Goal: Task Accomplishment & Management: Use online tool/utility

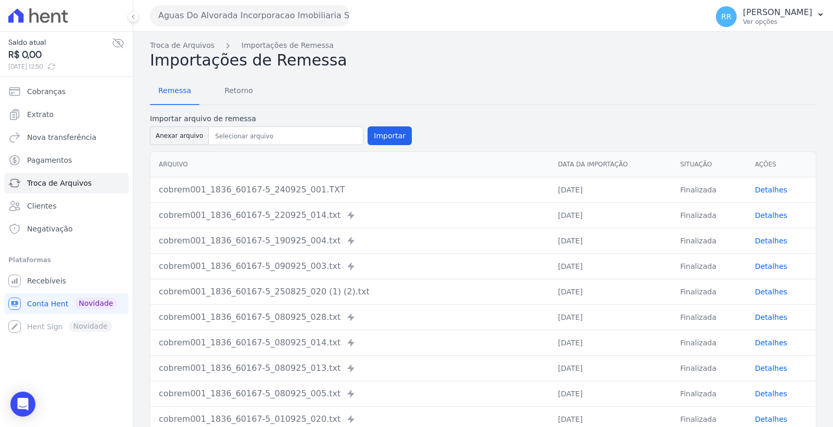
drag, startPoint x: 235, startPoint y: 13, endPoint x: 233, endPoint y: 38, distance: 25.1
click at [235, 13] on button "Aguas Do Alvorada Incorporacao Imobiliaria SPE LTDA" at bounding box center [250, 15] width 200 height 21
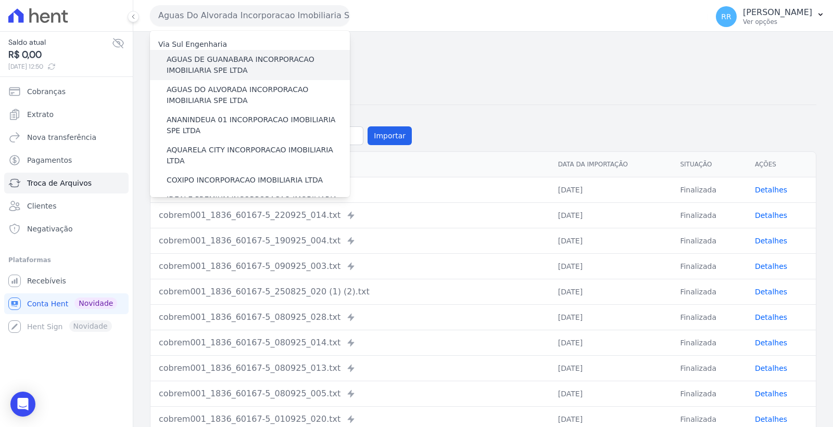
click at [227, 60] on label "AGUAS DE GUANABARA INCORPORACAO IMOBILIARIA SPE LTDA" at bounding box center [258, 65] width 183 height 22
click at [0, 0] on input "AGUAS DE GUANABARA INCORPORACAO IMOBILIARIA SPE LTDA" at bounding box center [0, 0] width 0 height 0
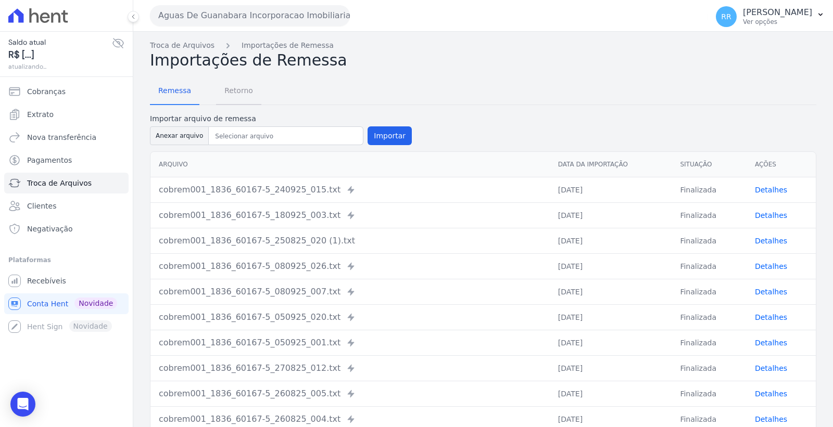
click at [232, 87] on span "Retorno" at bounding box center [238, 90] width 41 height 21
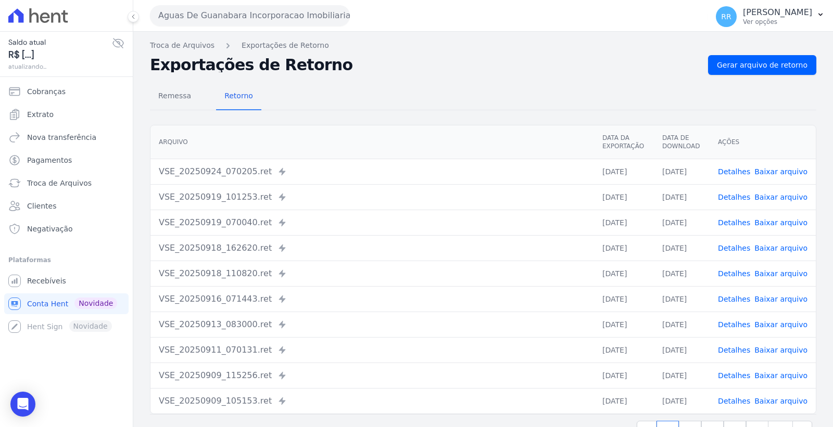
click at [737, 168] on link "Detalhes" at bounding box center [734, 172] width 32 height 8
click at [750, 66] on span "Gerar arquivo de retorno" at bounding box center [762, 65] width 91 height 10
click at [769, 174] on link "Baixar arquivo" at bounding box center [780, 172] width 53 height 8
click at [245, 13] on button "Aguas De Guanabara Incorporacao Imobiliaria SPE LTDA" at bounding box center [250, 15] width 200 height 21
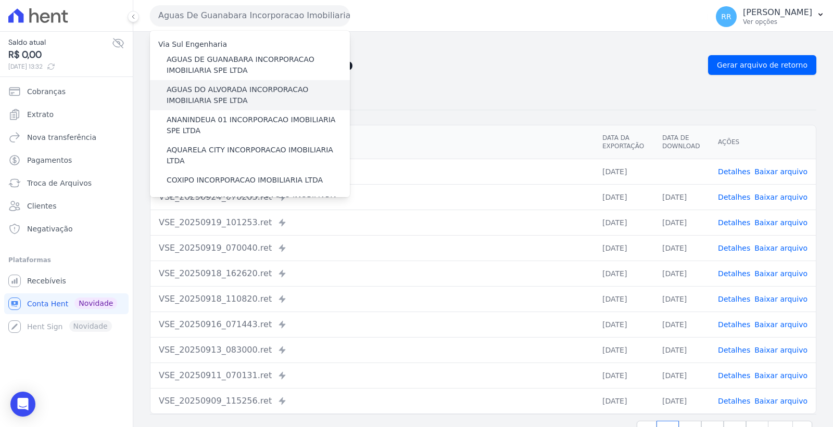
click at [238, 94] on label "AGUAS DO ALVORADA INCORPORACAO IMOBILIARIA SPE LTDA" at bounding box center [258, 95] width 183 height 22
click at [0, 0] on input "AGUAS DO ALVORADA INCORPORACAO IMOBILIARIA SPE LTDA" at bounding box center [0, 0] width 0 height 0
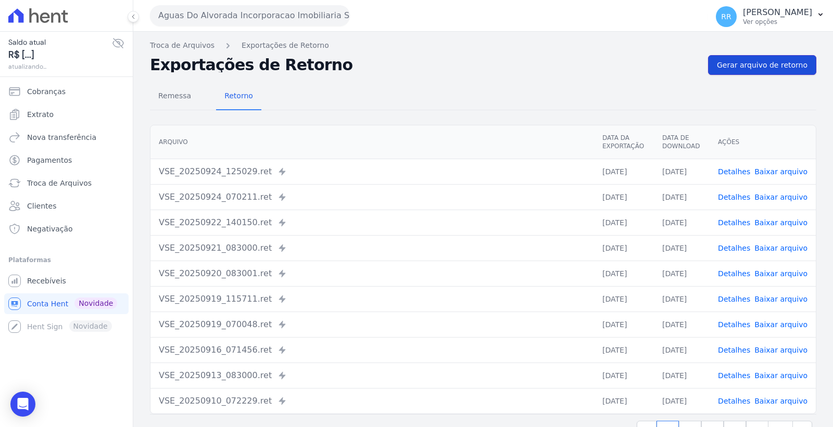
click at [765, 64] on span "Gerar arquivo de retorno" at bounding box center [762, 65] width 91 height 10
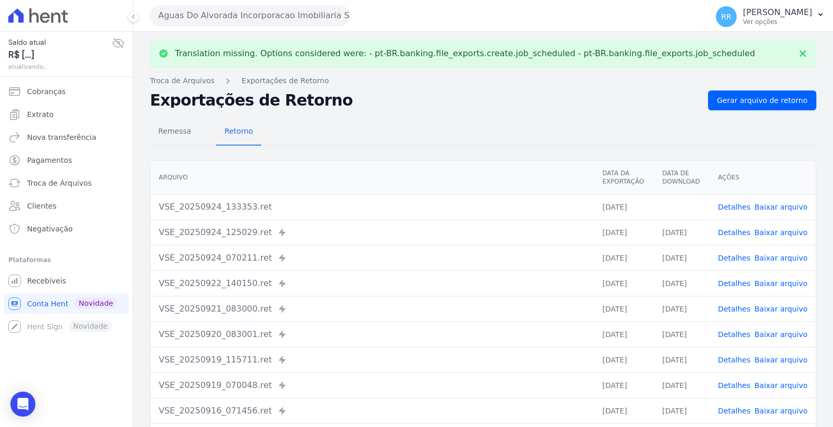
click at [788, 206] on link "Baixar arquivo" at bounding box center [780, 207] width 53 height 8
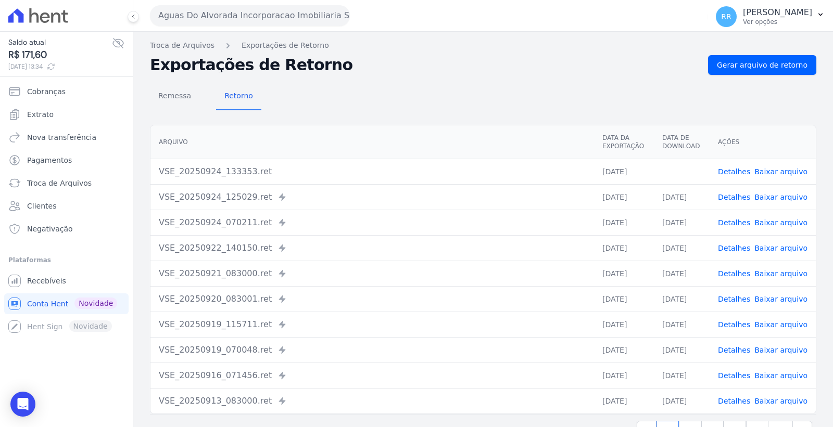
click at [256, 11] on button "Aguas Do Alvorada Incorporacao Imobiliaria SPE LTDA" at bounding box center [250, 15] width 200 height 21
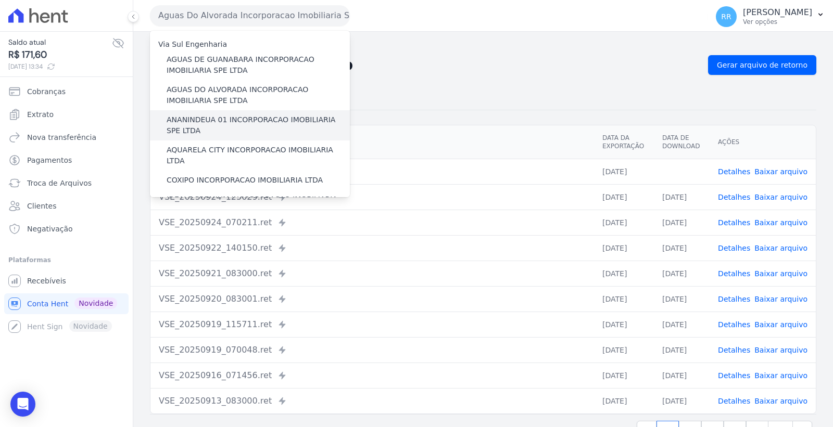
click at [236, 128] on label "ANANINDEUA 01 INCORPORACAO IMOBILIARIA SPE LTDA" at bounding box center [258, 126] width 183 height 22
click at [0, 0] on input "ANANINDEUA 01 INCORPORACAO IMOBILIARIA SPE LTDA" at bounding box center [0, 0] width 0 height 0
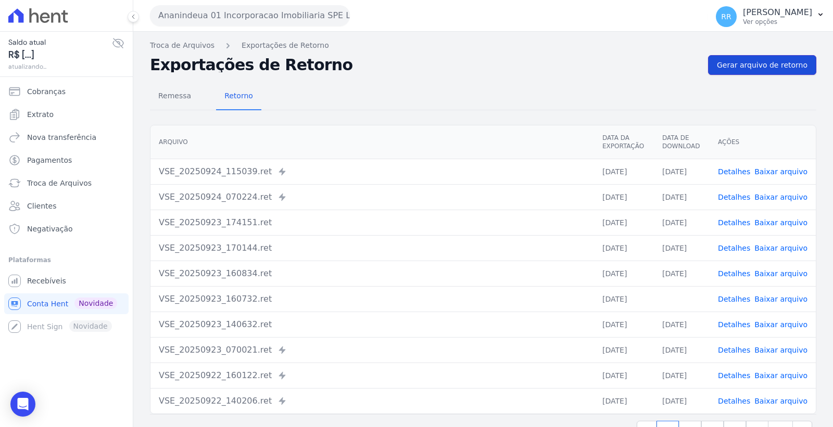
click at [748, 64] on span "Gerar arquivo de retorno" at bounding box center [762, 65] width 91 height 10
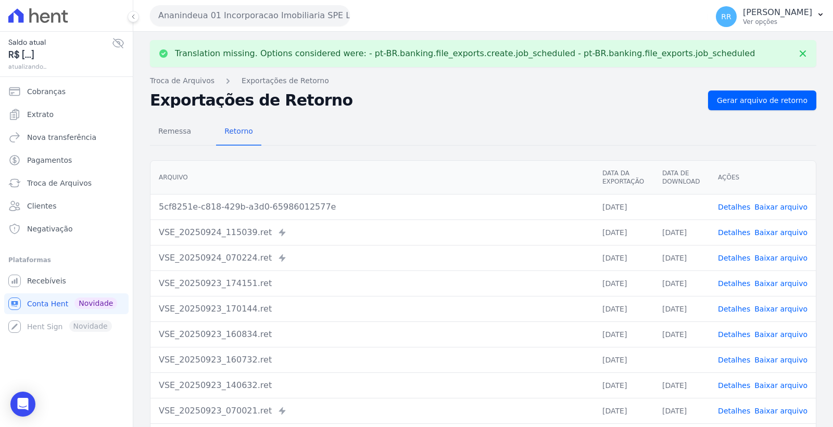
drag, startPoint x: 795, startPoint y: 206, endPoint x: 781, endPoint y: 208, distance: 13.7
click at [795, 206] on link "Baixar arquivo" at bounding box center [780, 207] width 53 height 8
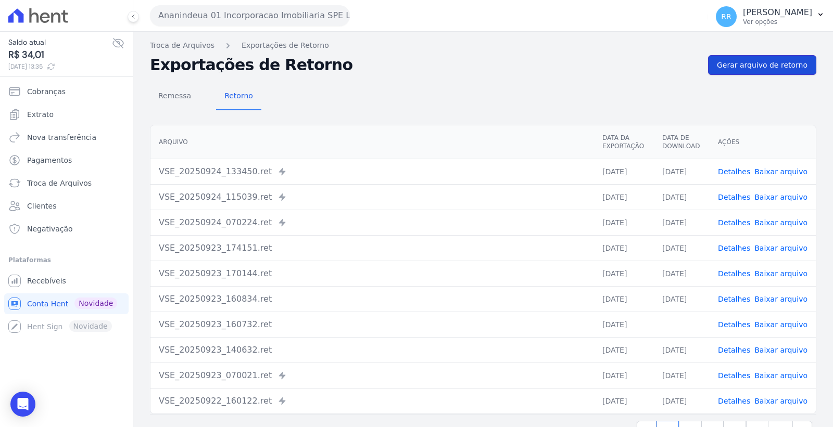
click at [757, 66] on span "Gerar arquivo de retorno" at bounding box center [762, 65] width 91 height 10
click at [251, 17] on button "Ananindeua 01 Incorporacao Imobiliaria SPE LTDA" at bounding box center [250, 15] width 200 height 21
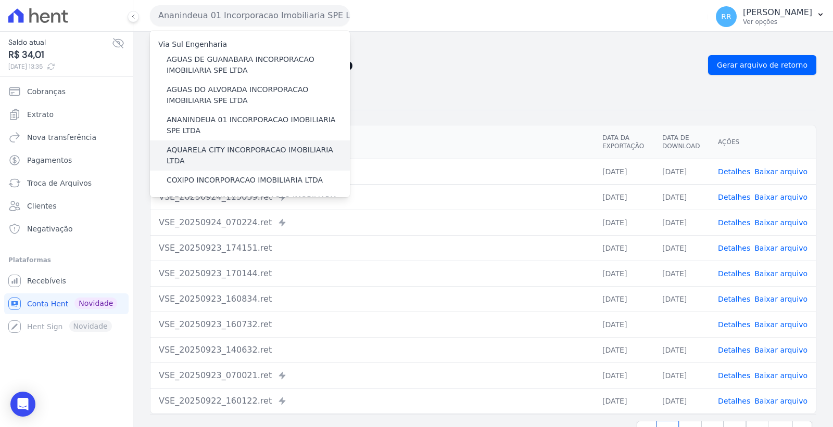
click at [245, 150] on label "AQUARELA CITY INCORPORACAO IMOBILIARIA LTDA" at bounding box center [258, 156] width 183 height 22
click at [0, 0] on input "AQUARELA CITY INCORPORACAO IMOBILIARIA LTDA" at bounding box center [0, 0] width 0 height 0
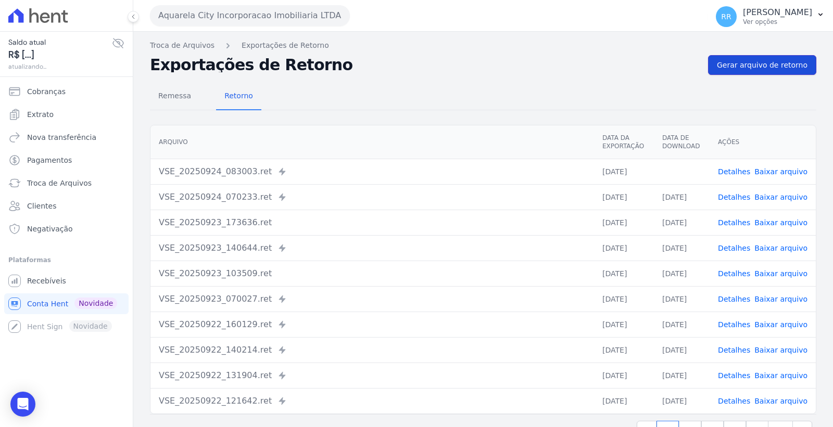
click at [752, 66] on span "Gerar arquivo de retorno" at bounding box center [762, 65] width 91 height 10
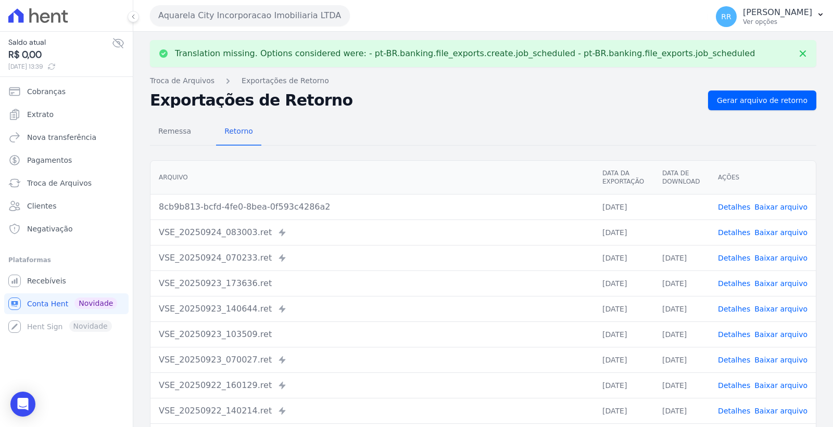
click at [783, 232] on link "Baixar arquivo" at bounding box center [780, 233] width 53 height 8
click at [795, 206] on link "Baixar arquivo" at bounding box center [780, 207] width 53 height 8
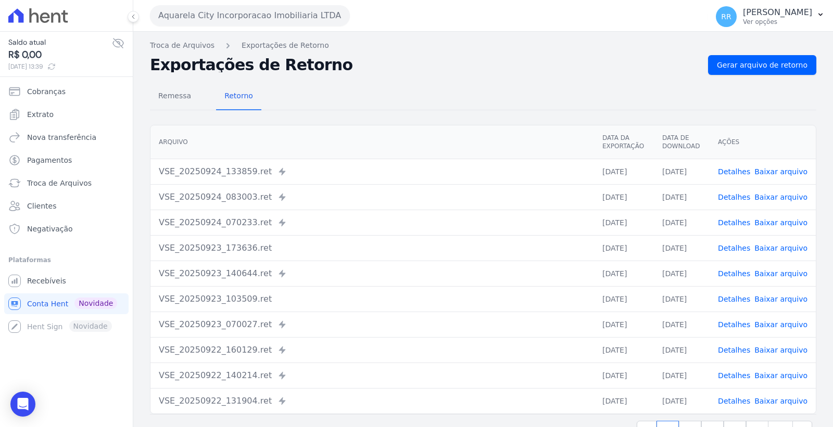
click at [238, 14] on button "Aquarela City Incorporacao Imobiliaria LTDA" at bounding box center [250, 15] width 200 height 21
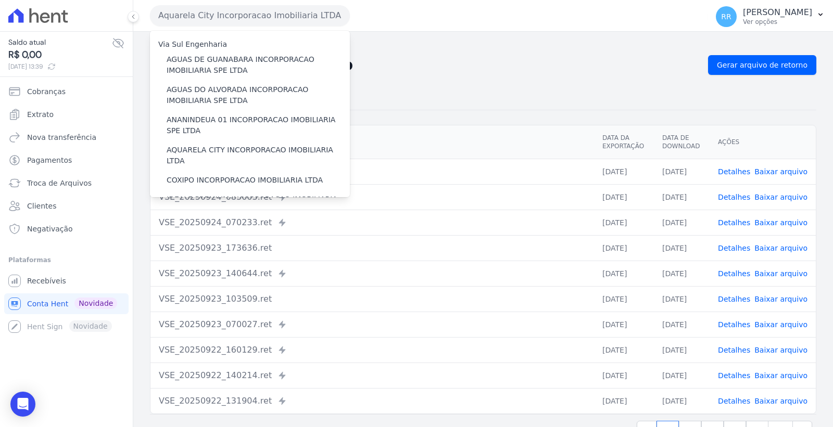
click at [493, 77] on div "Remessa Retorno Arquivo Data da Exportação Data de Download Ações VSE_20250924_…" at bounding box center [483, 263] width 666 height 376
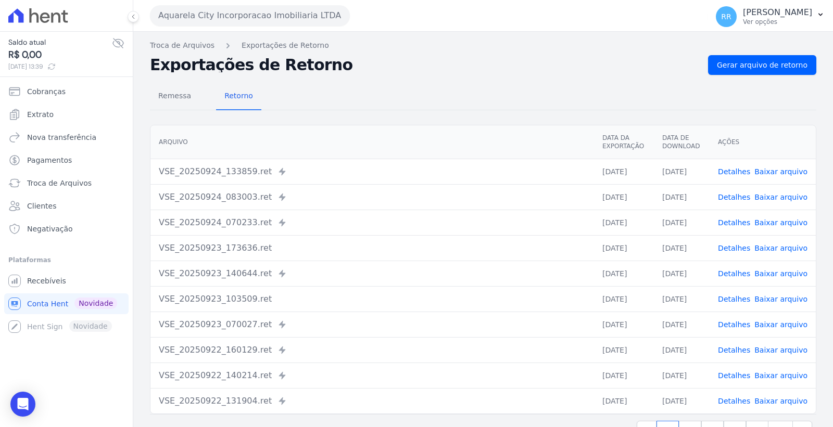
click at [250, 9] on button "Aquarela City Incorporacao Imobiliaria LTDA" at bounding box center [250, 15] width 200 height 21
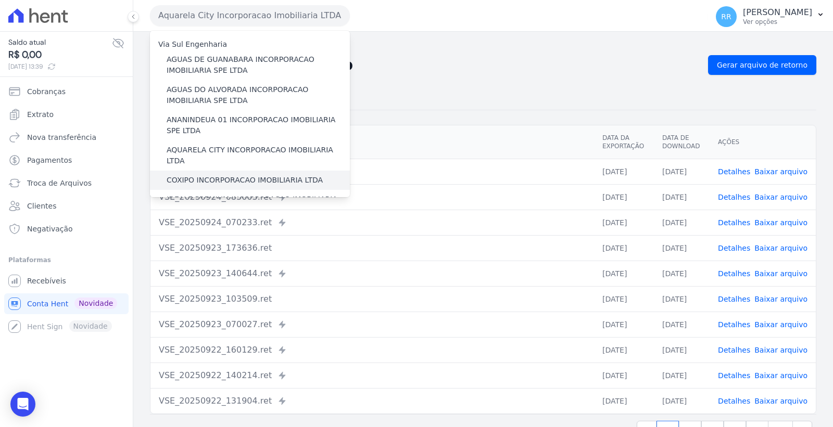
click at [255, 175] on label "COXIPO INCORPORACAO IMOBILIARIA LTDA" at bounding box center [245, 180] width 156 height 11
click at [0, 0] on input "COXIPO INCORPORACAO IMOBILIARIA LTDA" at bounding box center [0, 0] width 0 height 0
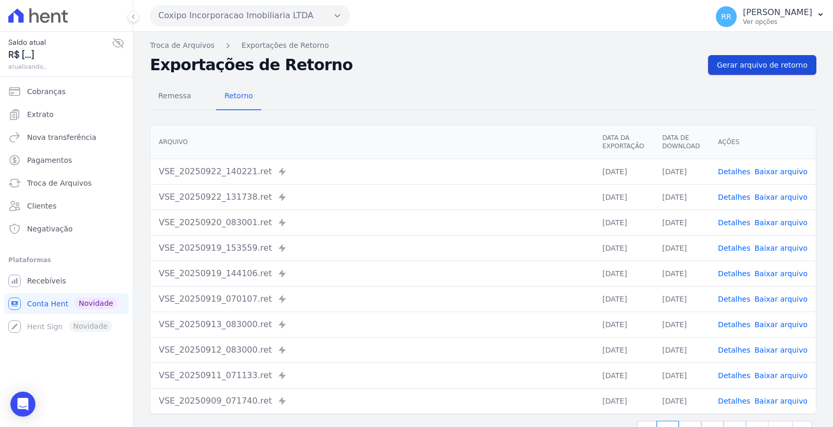
click at [744, 65] on span "Gerar arquivo de retorno" at bounding box center [762, 65] width 91 height 10
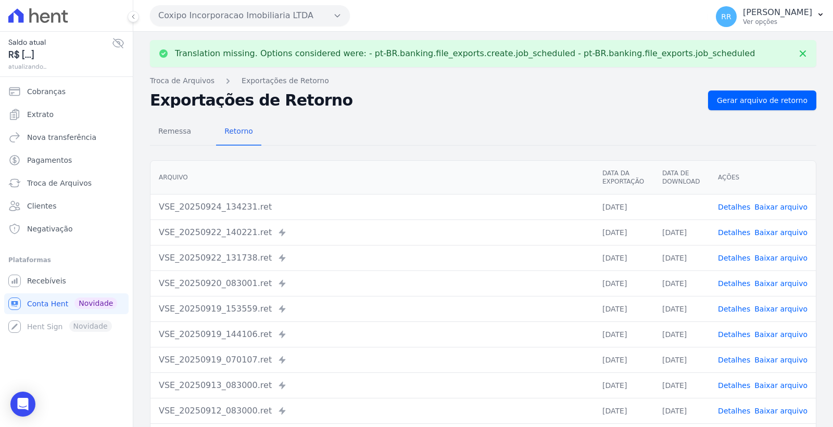
click at [767, 204] on link "Baixar arquivo" at bounding box center [780, 207] width 53 height 8
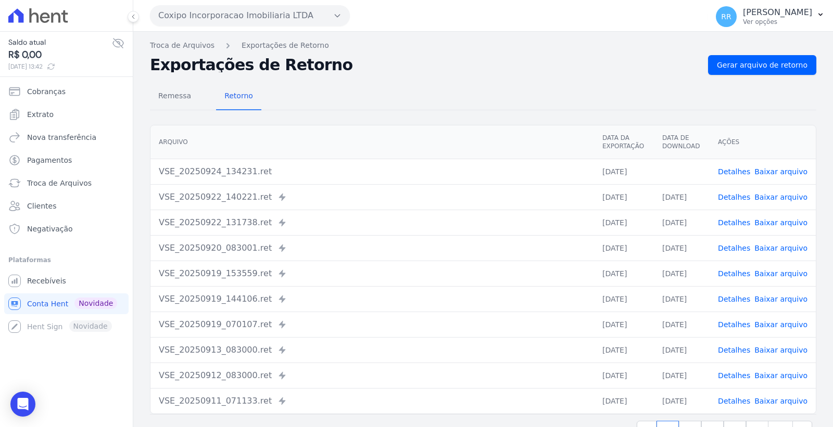
click at [232, 15] on button "Coxipo Incorporacao Imobiliaria LTDA" at bounding box center [250, 15] width 200 height 21
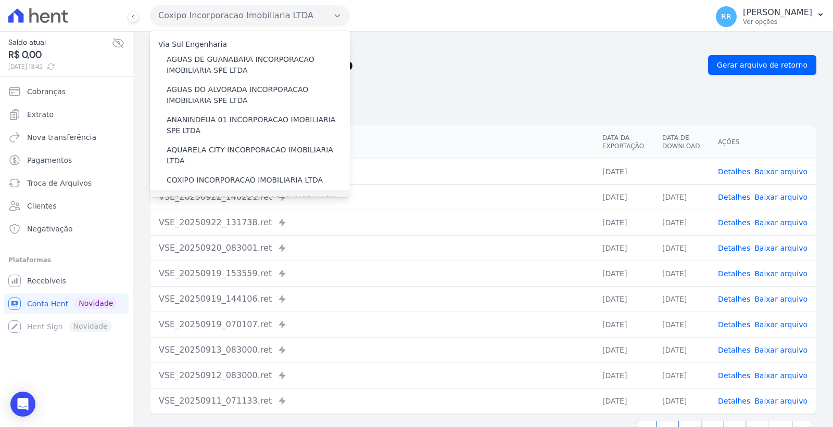
click at [238, 194] on label "IDEALE PREMIUM INCORPORACAO IMOBILIARIA LTDA" at bounding box center [258, 205] width 183 height 22
click at [0, 0] on input "IDEALE PREMIUM INCORPORACAO IMOBILIARIA LTDA" at bounding box center [0, 0] width 0 height 0
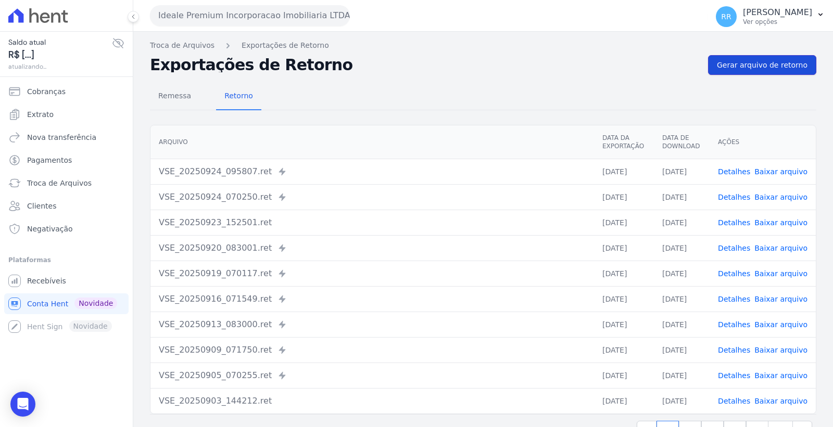
click at [758, 65] on span "Gerar arquivo de retorno" at bounding box center [762, 65] width 91 height 10
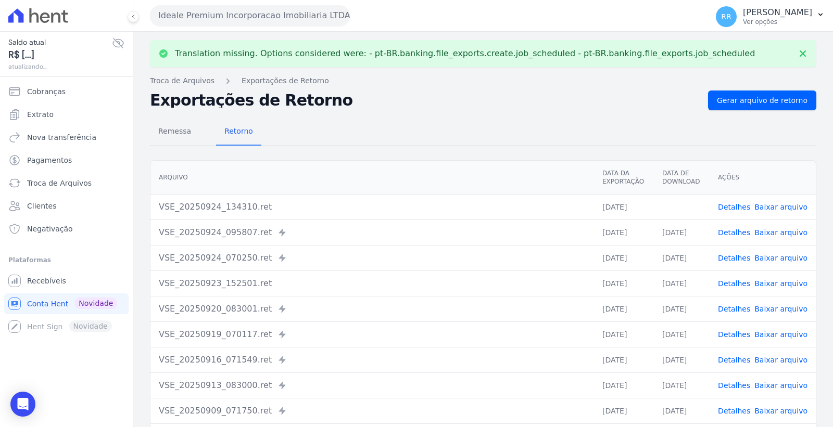
click at [785, 205] on link "Baixar arquivo" at bounding box center [780, 207] width 53 height 8
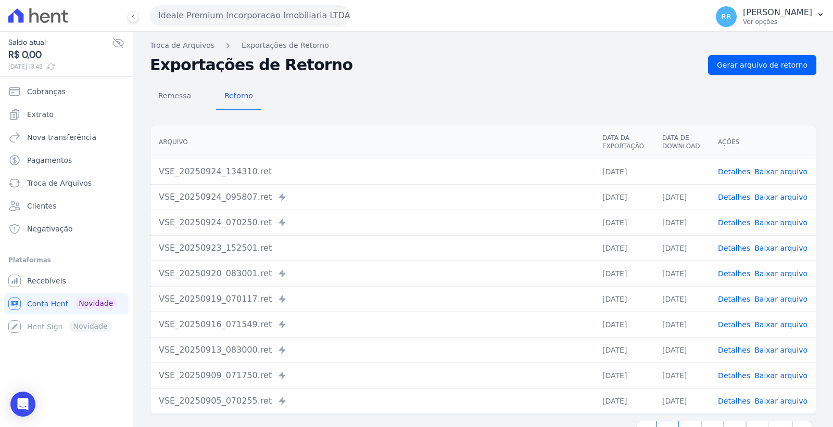
click at [250, 12] on button "Ideale Premium Incorporacao Imobiliaria LTDA" at bounding box center [250, 15] width 200 height 21
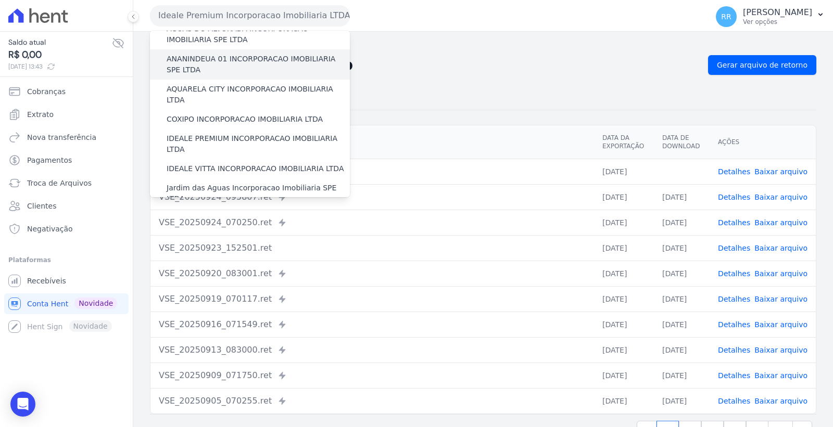
scroll to position [116, 0]
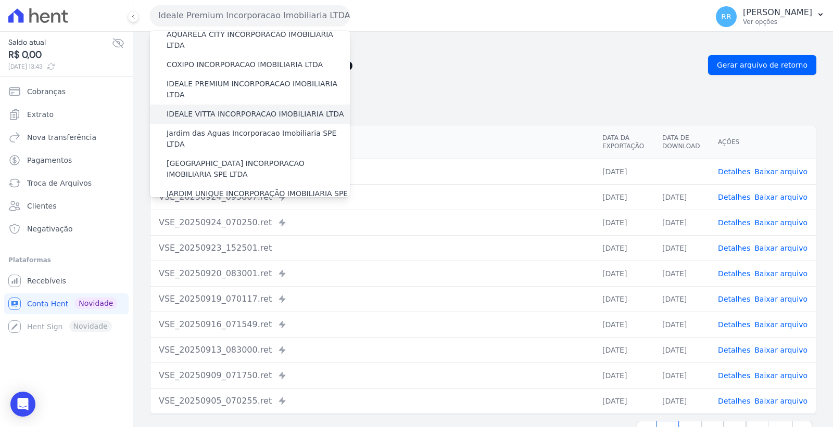
click at [240, 109] on label "IDEALE VITTA INCORPORACAO IMOBILIARIA LTDA" at bounding box center [255, 114] width 177 height 11
click at [0, 0] on input "IDEALE VITTA INCORPORACAO IMOBILIARIA LTDA" at bounding box center [0, 0] width 0 height 0
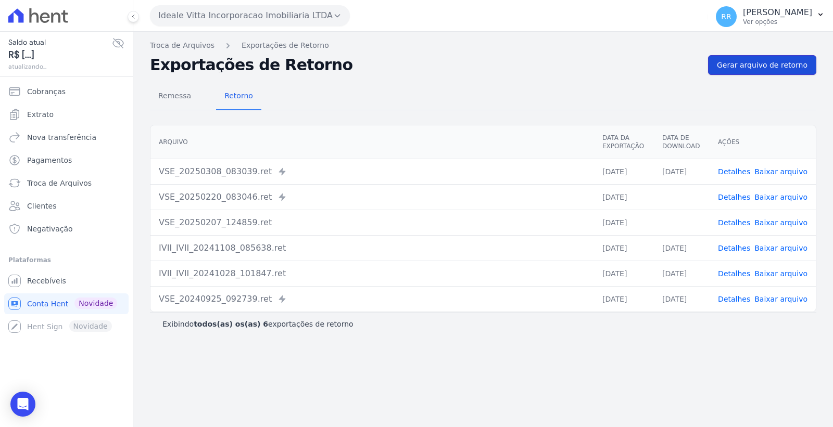
click at [748, 58] on link "Gerar arquivo de retorno" at bounding box center [762, 65] width 108 height 20
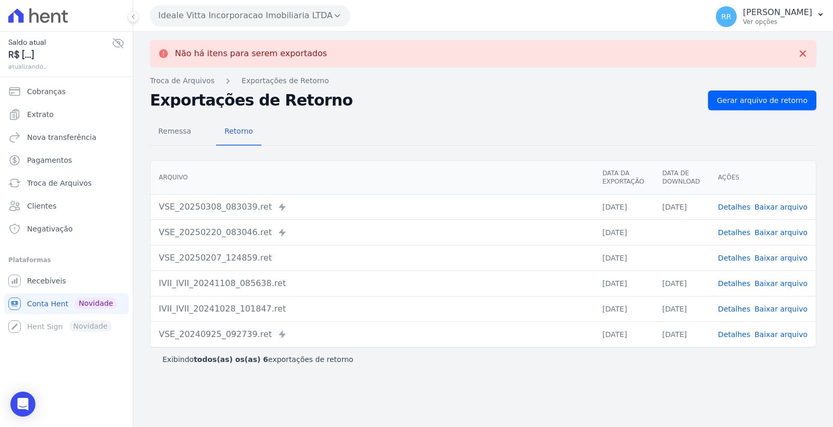
click at [278, 19] on button "Ideale Vitta Incorporacao Imobiliaria LTDA" at bounding box center [250, 15] width 200 height 21
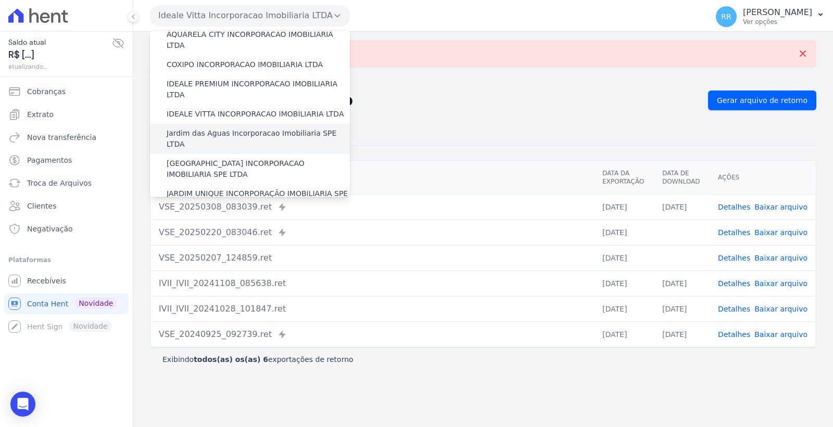
click at [237, 129] on div "Jardim das Aguas Incorporacao Imobiliaria SPE LTDA" at bounding box center [250, 139] width 200 height 30
click at [234, 128] on label "Jardim das Aguas Incorporacao Imobiliaria SPE LTDA" at bounding box center [258, 139] width 183 height 22
click at [0, 0] on input "Jardim das Aguas Incorporacao Imobiliaria SPE LTDA" at bounding box center [0, 0] width 0 height 0
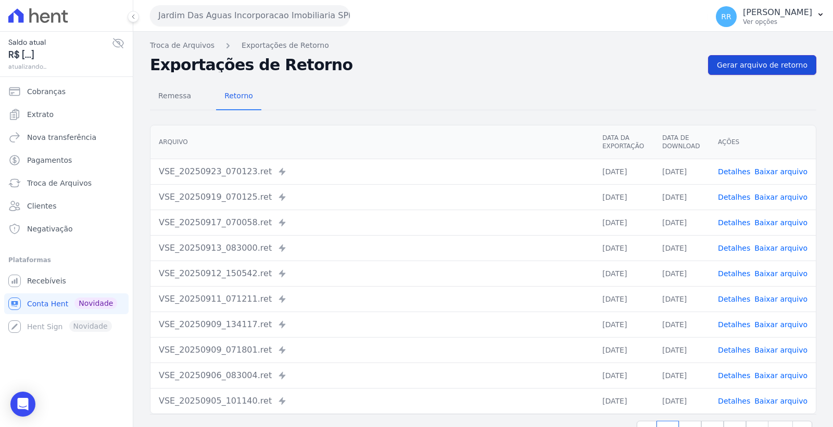
click at [742, 66] on span "Gerar arquivo de retorno" at bounding box center [762, 65] width 91 height 10
click at [776, 170] on link "Baixar arquivo" at bounding box center [780, 172] width 53 height 8
click at [292, 11] on button "Jardim Das Aguas Incorporacao Imobiliaria SPE LTDA" at bounding box center [250, 15] width 200 height 21
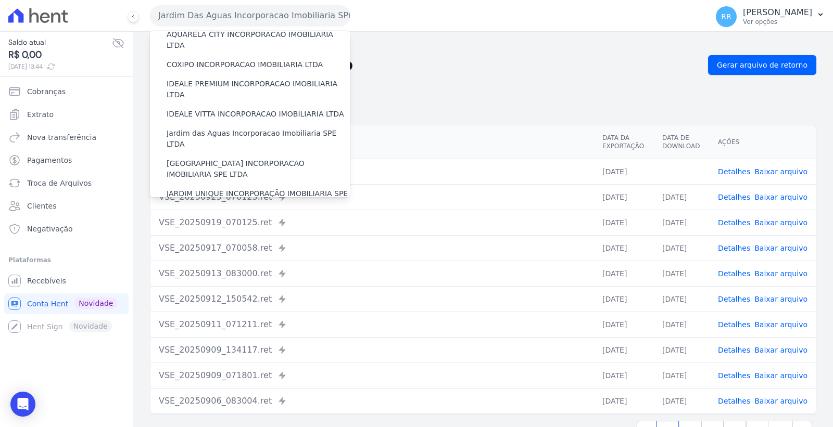
scroll to position [173, 0]
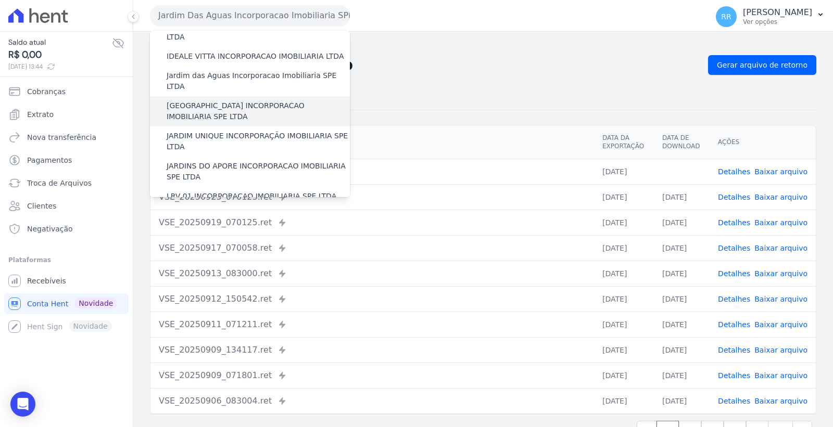
click at [276, 100] on label "[GEOGRAPHIC_DATA] INCORPORACAO IMOBILIARIA SPE LTDA" at bounding box center [258, 111] width 183 height 22
click at [0, 0] on input "[GEOGRAPHIC_DATA] INCORPORACAO IMOBILIARIA SPE LTDA" at bounding box center [0, 0] width 0 height 0
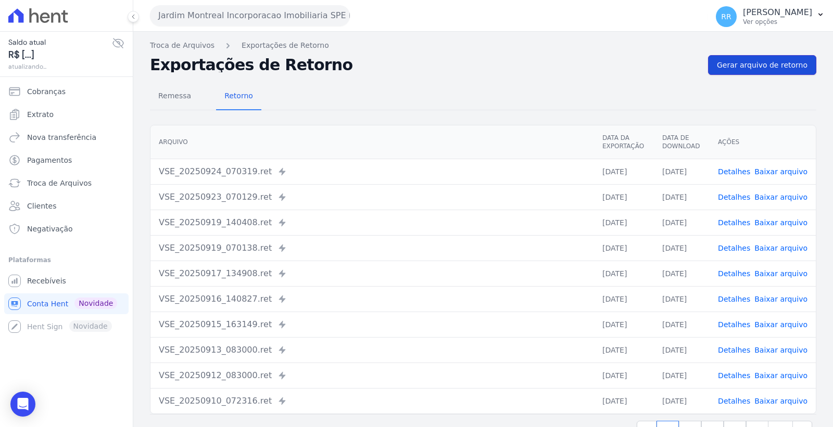
click at [738, 69] on span "Gerar arquivo de retorno" at bounding box center [762, 65] width 91 height 10
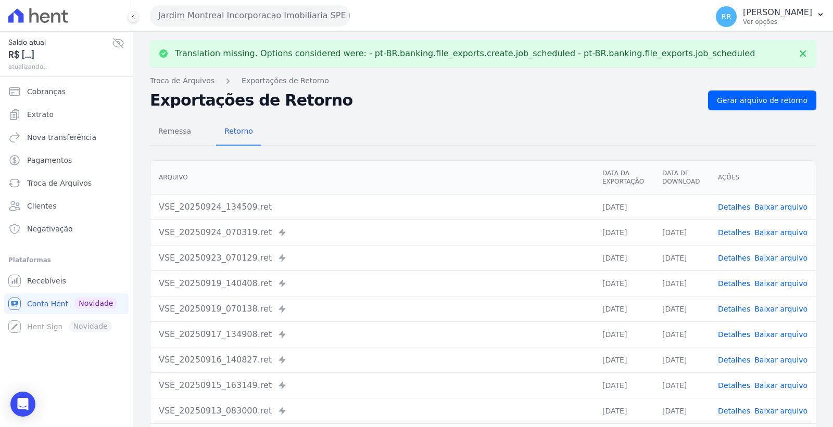
click at [774, 203] on link "Baixar arquivo" at bounding box center [780, 207] width 53 height 8
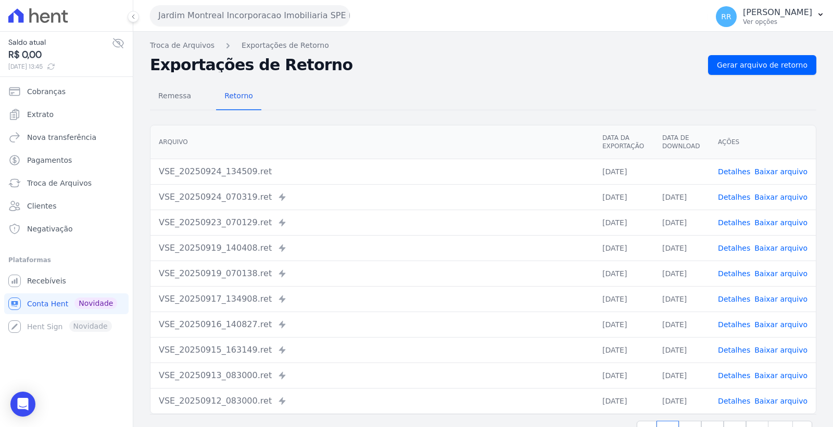
click at [214, 12] on button "Jardim Montreal Incorporacao Imobiliaria SPE LTDA" at bounding box center [250, 15] width 200 height 21
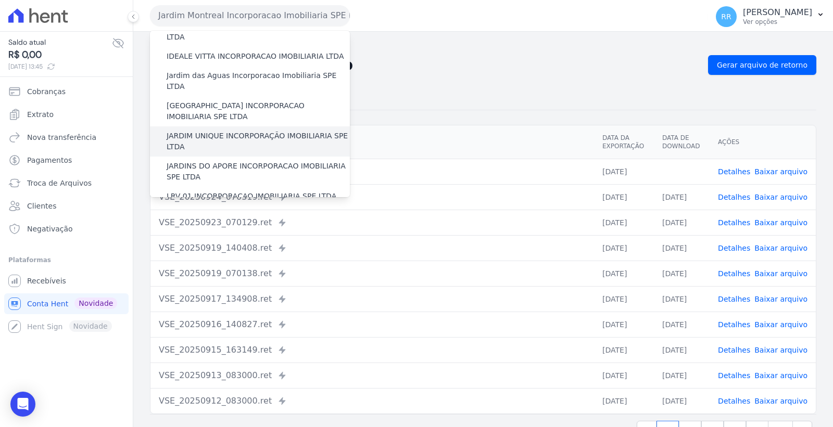
click at [234, 131] on label "JARDIM UNIQUE INCORPORAÇÃO IMOBILIARIA SPE LTDA" at bounding box center [258, 142] width 183 height 22
click at [0, 0] on input "JARDIM UNIQUE INCORPORAÇÃO IMOBILIARIA SPE LTDA" at bounding box center [0, 0] width 0 height 0
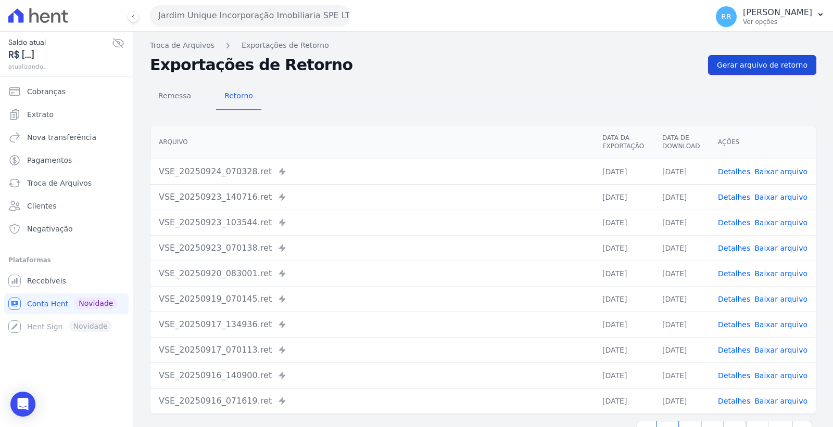
click at [782, 61] on span "Gerar arquivo de retorno" at bounding box center [762, 65] width 91 height 10
click at [794, 169] on link "Baixar arquivo" at bounding box center [780, 172] width 53 height 8
click at [209, 14] on button "Jardim Unique Incorporação Imobiliaria SPE LTDA" at bounding box center [250, 15] width 200 height 21
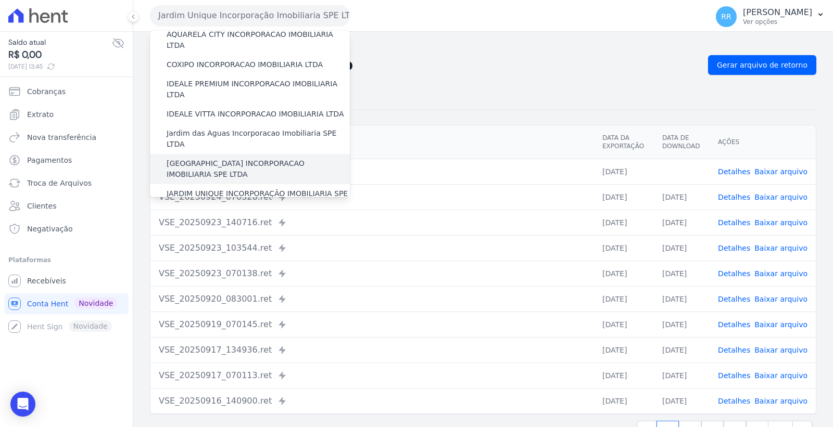
scroll to position [173, 0]
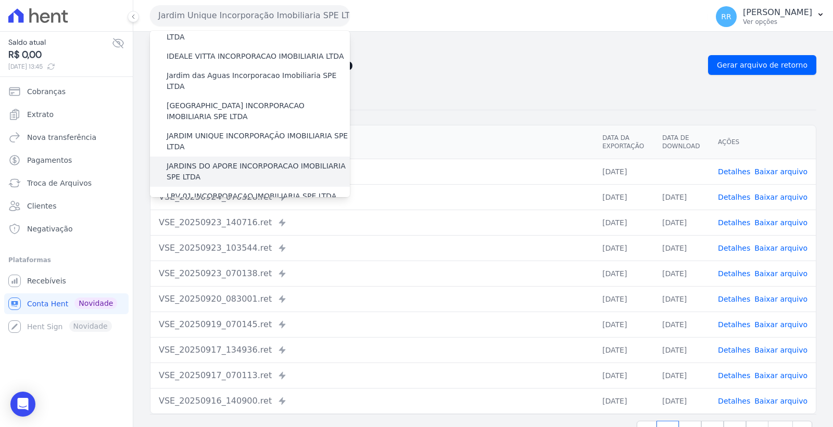
click at [250, 161] on label "JARDINS DO APORE INCORPORACAO IMOBILIARIA SPE LTDA" at bounding box center [258, 172] width 183 height 22
click at [0, 0] on input "JARDINS DO APORE INCORPORACAO IMOBILIARIA SPE LTDA" at bounding box center [0, 0] width 0 height 0
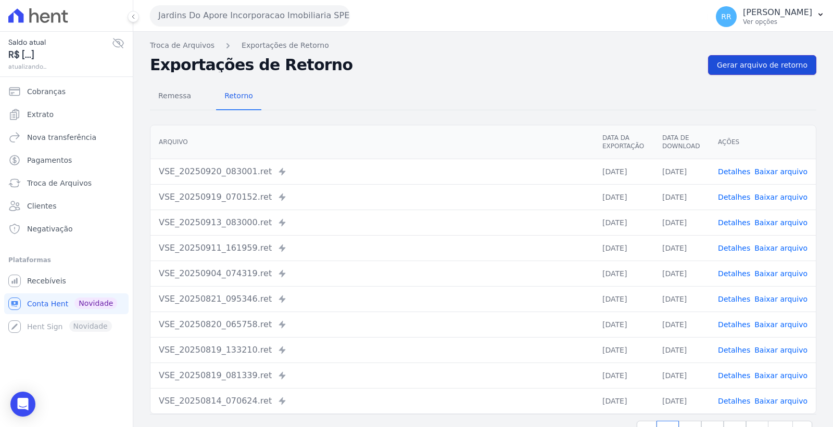
click at [746, 68] on span "Gerar arquivo de retorno" at bounding box center [762, 65] width 91 height 10
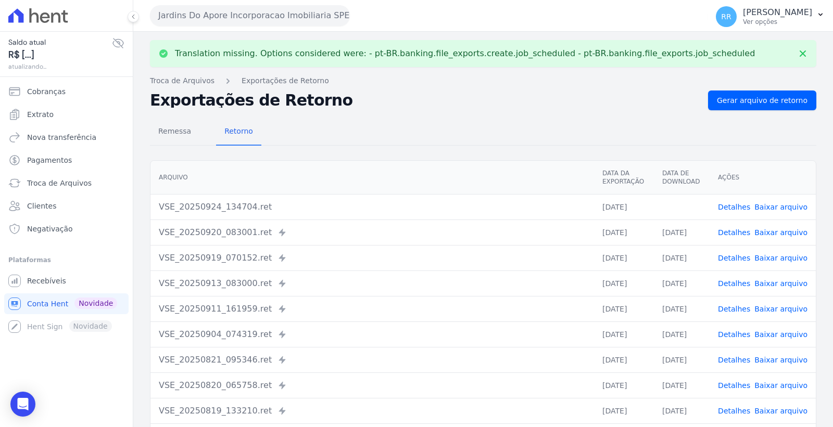
click at [766, 207] on link "Baixar arquivo" at bounding box center [780, 207] width 53 height 8
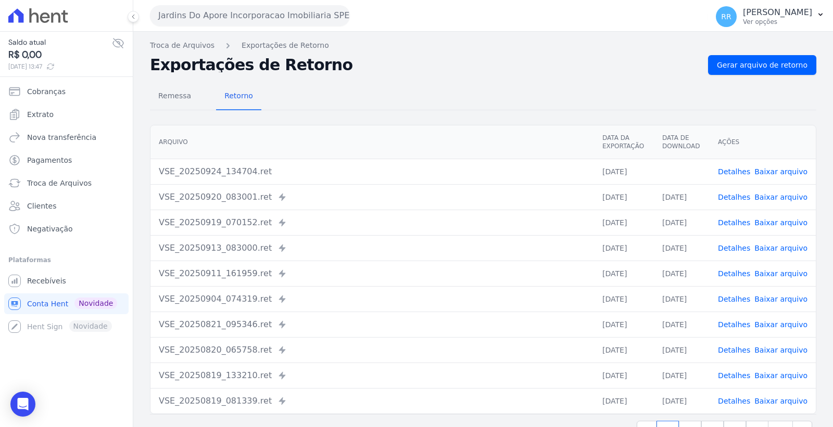
click at [222, 16] on button "Jardins Do Apore Incorporacao Imobiliaria SPE LTDA" at bounding box center [250, 15] width 200 height 21
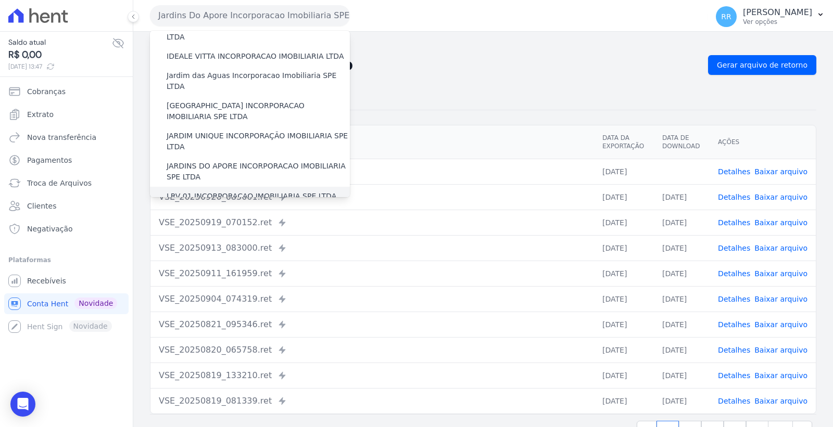
click at [266, 191] on label "LRV 01 INCORPORACAO IMOBILIARIA SPE LTDA" at bounding box center [252, 196] width 170 height 11
click at [0, 0] on input "LRV 01 INCORPORACAO IMOBILIARIA SPE LTDA" at bounding box center [0, 0] width 0 height 0
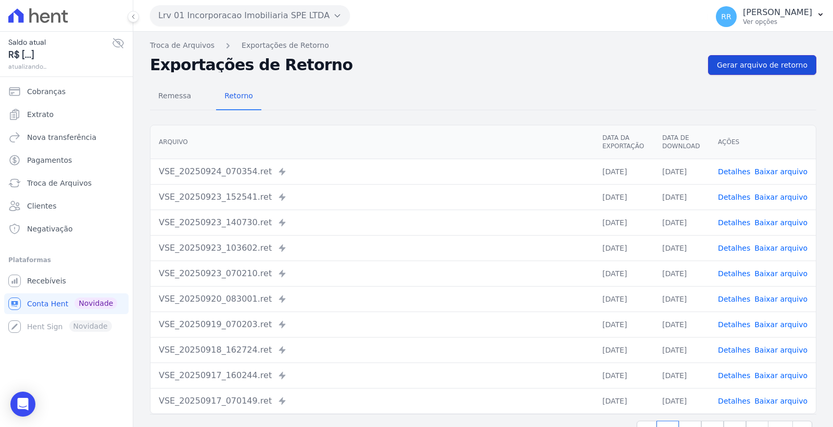
click at [793, 64] on span "Gerar arquivo de retorno" at bounding box center [762, 65] width 91 height 10
click at [792, 175] on link "Baixar arquivo" at bounding box center [780, 172] width 53 height 8
click at [256, 12] on button "Lrv 01 Incorporacao Imobiliaria SPE LTDA" at bounding box center [250, 15] width 200 height 21
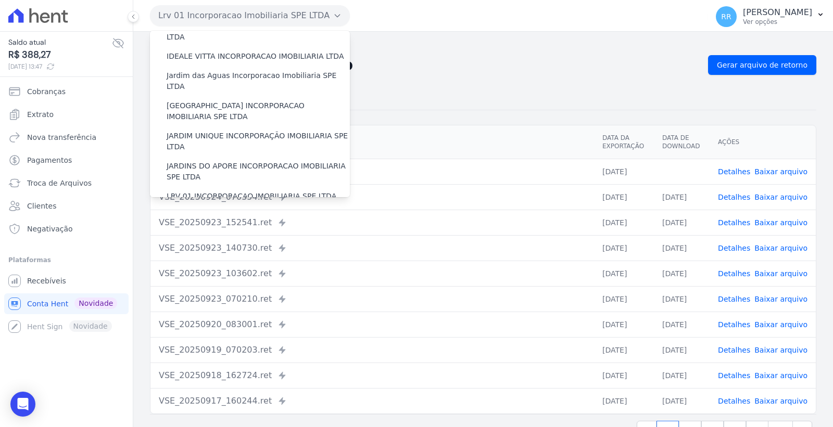
scroll to position [231, 0]
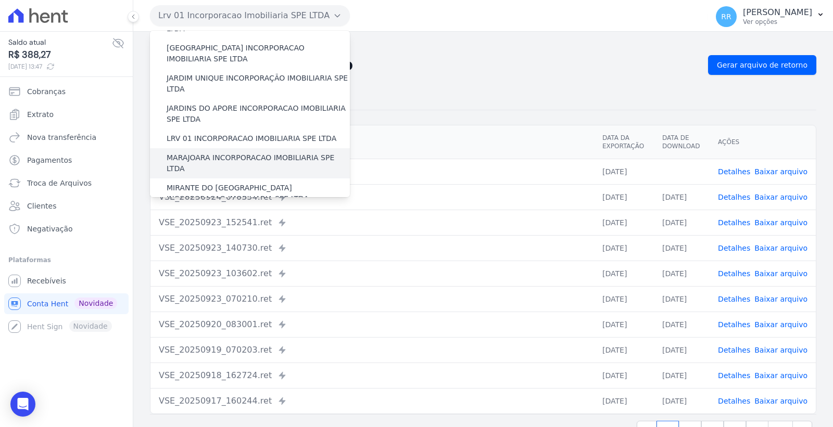
click at [230, 153] on label "MARAJOARA INCORPORACAO IMOBILIARIA SPE LTDA" at bounding box center [258, 164] width 183 height 22
click at [0, 0] on input "MARAJOARA INCORPORACAO IMOBILIARIA SPE LTDA" at bounding box center [0, 0] width 0 height 0
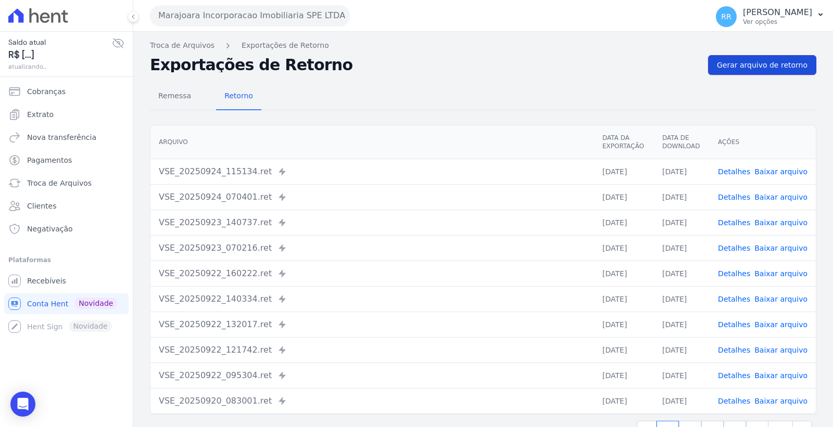
click at [746, 60] on span "Gerar arquivo de retorno" at bounding box center [762, 65] width 91 height 10
click at [785, 170] on link "Baixar arquivo" at bounding box center [780, 172] width 53 height 8
click at [232, 8] on button "Marajoara Incorporacao Imobiliaria SPE LTDA" at bounding box center [250, 15] width 200 height 21
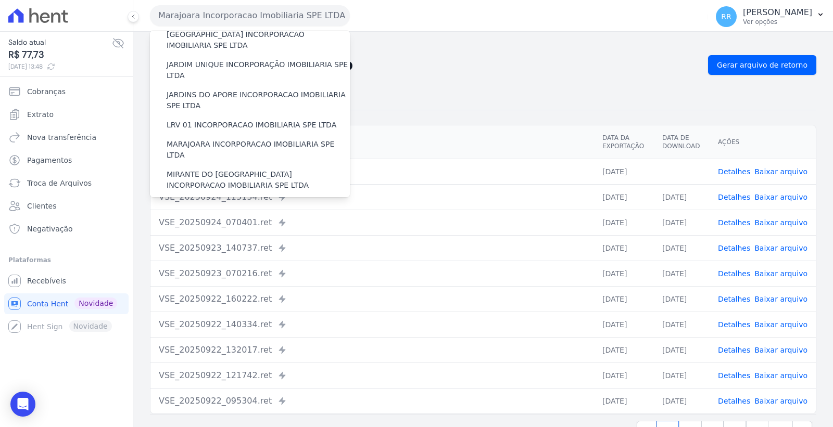
scroll to position [231, 0]
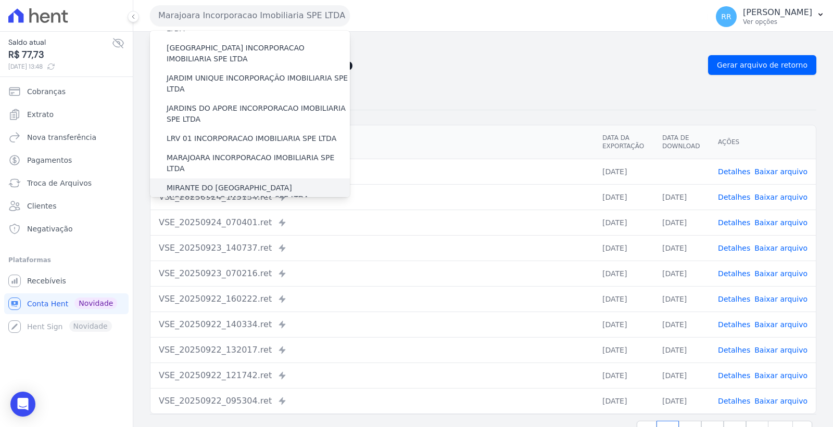
click at [237, 183] on label "MIRANTE DO [GEOGRAPHIC_DATA] INCORPORACAO IMOBILIARIA SPE LTDA" at bounding box center [258, 194] width 183 height 22
click at [0, 0] on input "MIRANTE DO [GEOGRAPHIC_DATA] INCORPORACAO IMOBILIARIA SPE LTDA" at bounding box center [0, 0] width 0 height 0
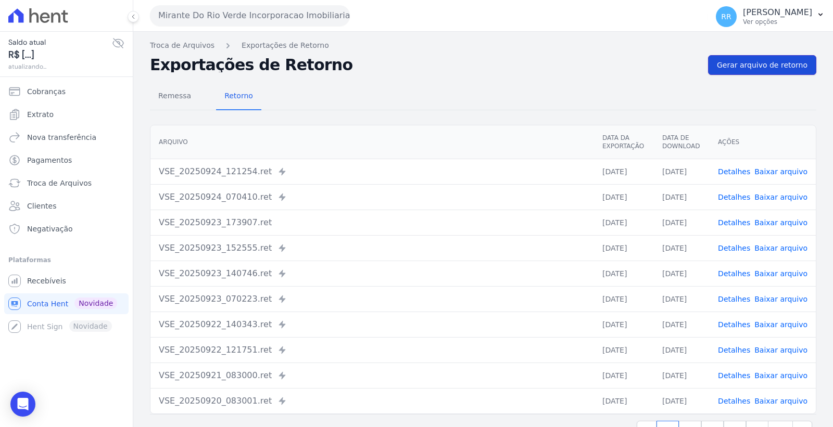
click at [743, 64] on span "Gerar arquivo de retorno" at bounding box center [762, 65] width 91 height 10
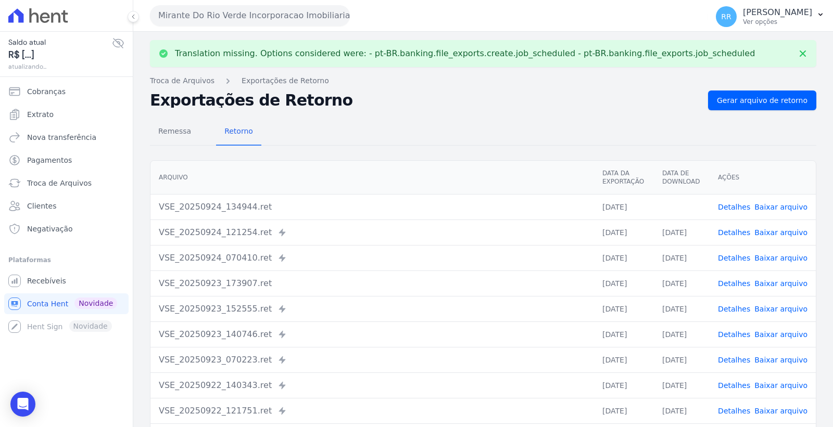
click at [779, 207] on link "Baixar arquivo" at bounding box center [780, 207] width 53 height 8
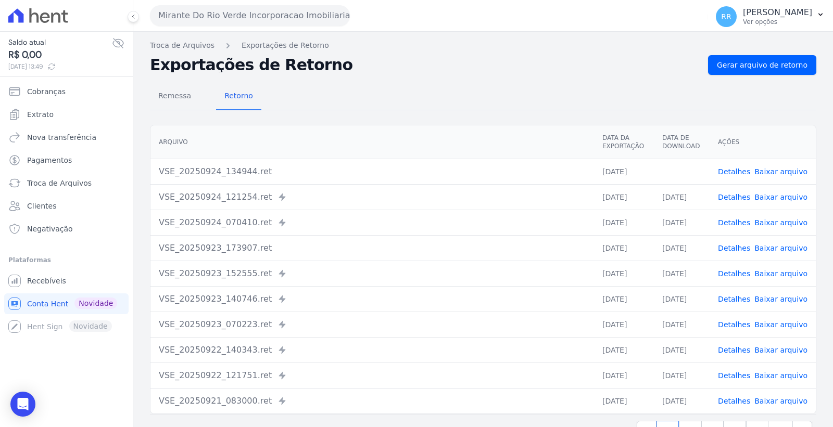
click at [230, 14] on button "Mirante Do Rio Verde Incorporacao Imobiliaria SPE LTDA" at bounding box center [250, 15] width 200 height 21
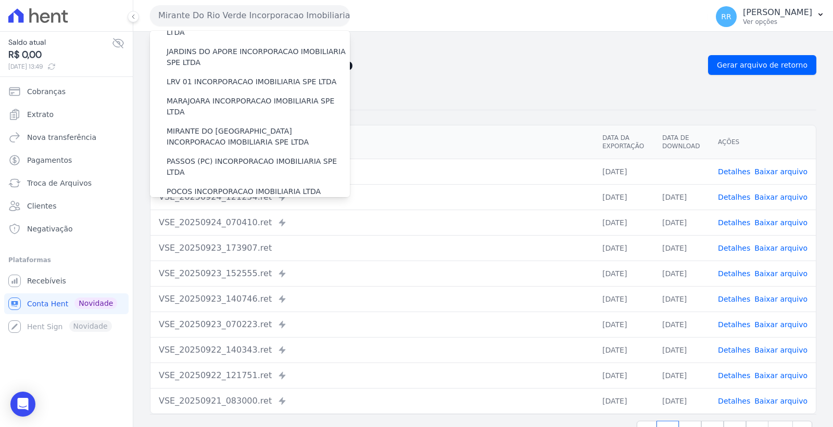
scroll to position [289, 0]
click at [246, 155] on label "PASSOS (PC) INCORPORACAO IMOBILIARIA SPE LTDA" at bounding box center [258, 166] width 183 height 22
click at [0, 0] on input "PASSOS (PC) INCORPORACAO IMOBILIARIA SPE LTDA" at bounding box center [0, 0] width 0 height 0
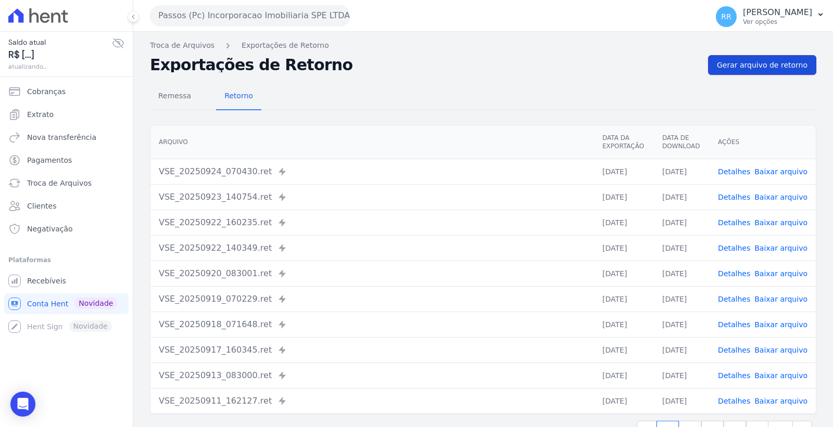
click at [744, 65] on span "Gerar arquivo de retorno" at bounding box center [762, 65] width 91 height 10
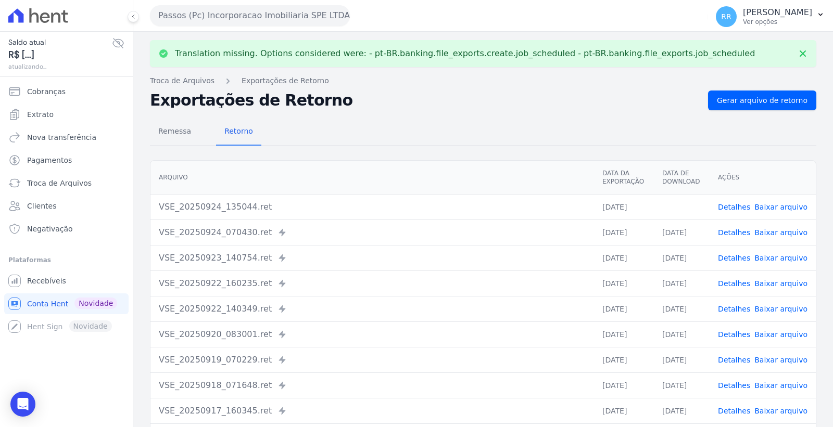
drag, startPoint x: 776, startPoint y: 208, endPoint x: 759, endPoint y: 210, distance: 17.3
click at [775, 209] on link "Baixar arquivo" at bounding box center [780, 207] width 53 height 8
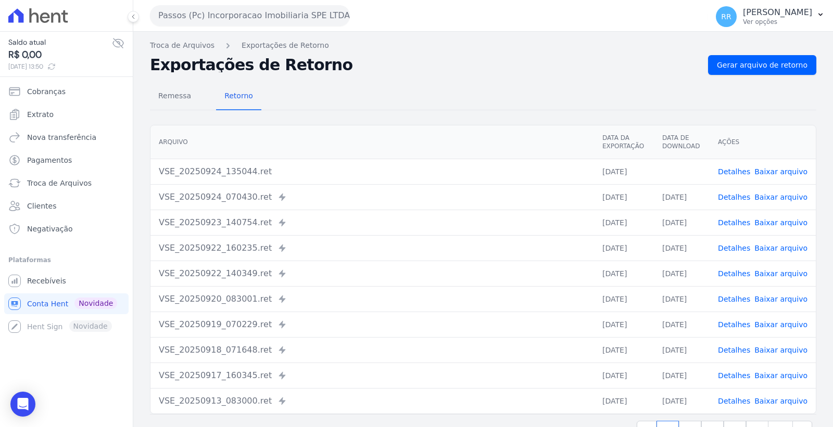
click at [191, 12] on button "Passos (Pc) Incorporacao Imobiliaria SPE LTDA" at bounding box center [250, 15] width 200 height 21
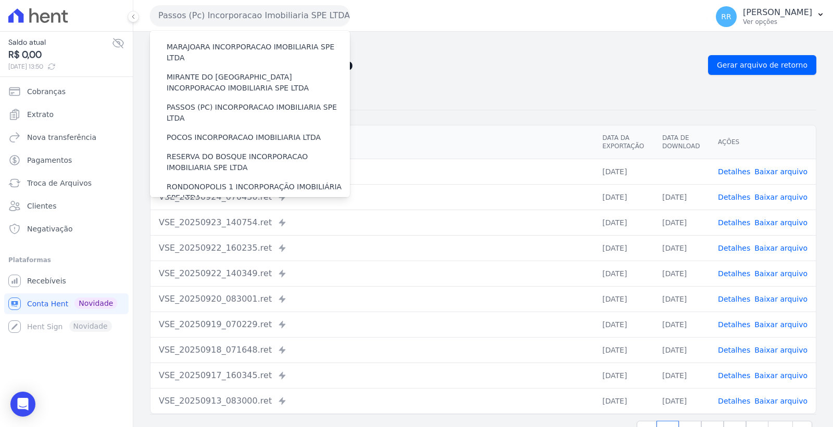
scroll to position [347, 0]
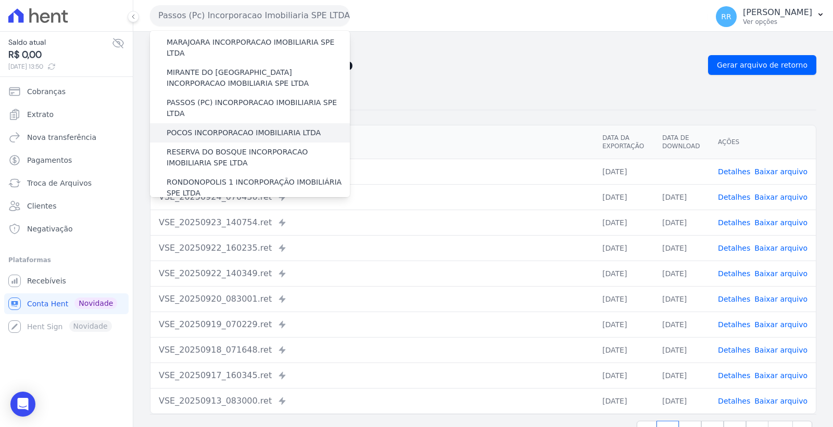
click at [238, 128] on label "POCOS INCORPORACAO IMOBILIARIA LTDA" at bounding box center [244, 133] width 154 height 11
click at [0, 0] on input "POCOS INCORPORACAO IMOBILIARIA LTDA" at bounding box center [0, 0] width 0 height 0
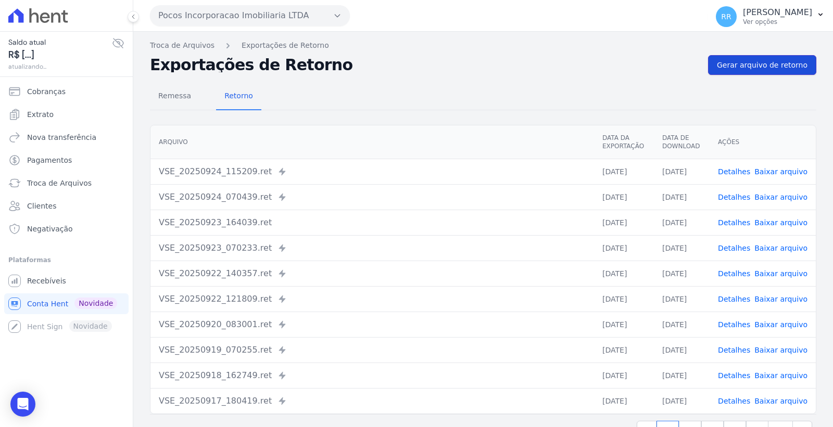
click at [763, 56] on link "Gerar arquivo de retorno" at bounding box center [762, 65] width 108 height 20
click at [771, 171] on link "Baixar arquivo" at bounding box center [780, 172] width 53 height 8
click at [233, 14] on button "Pocos Incorporacao Imobiliaria LTDA" at bounding box center [250, 15] width 200 height 21
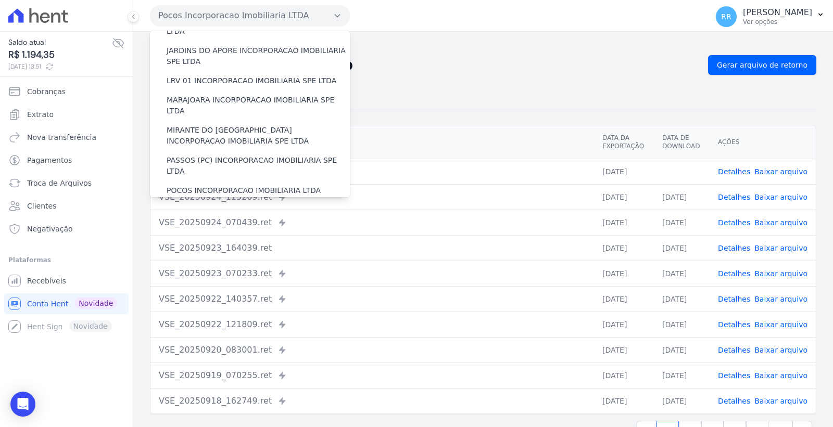
scroll to position [347, 0]
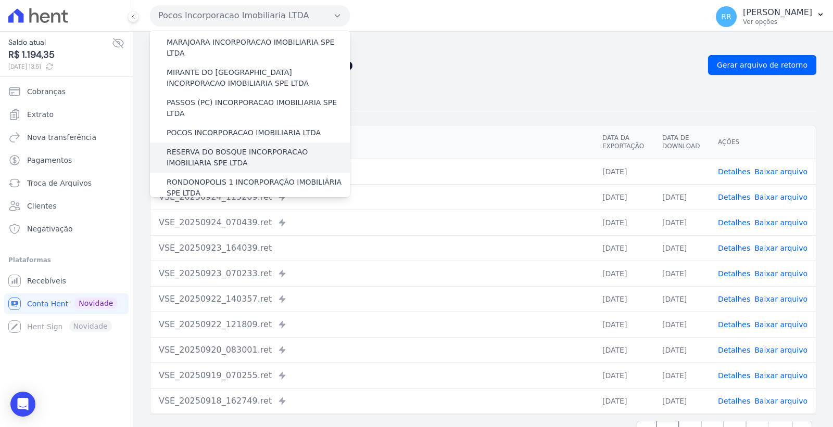
click at [235, 147] on label "RESERVA DO BOSQUE INCORPORACAO IMOBILIARIA SPE LTDA" at bounding box center [258, 158] width 183 height 22
click at [0, 0] on input "RESERVA DO BOSQUE INCORPORACAO IMOBILIARIA SPE LTDA" at bounding box center [0, 0] width 0 height 0
click at [235, 147] on label "RESERVA DO BOSQUE INCORPORACAO IMOBILIARIA SPE LTDA" at bounding box center [258, 158] width 183 height 22
click at [0, 0] on input "RESERVA DO BOSQUE INCORPORACAO IMOBILIARIA SPE LTDA" at bounding box center [0, 0] width 0 height 0
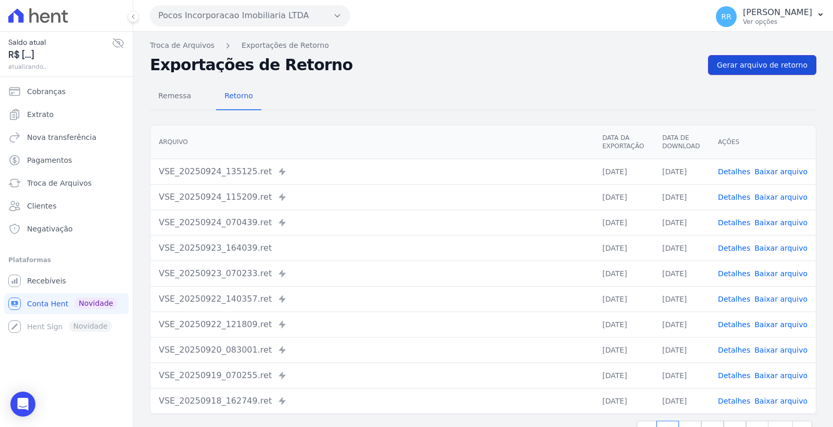
click at [738, 69] on span "Gerar arquivo de retorno" at bounding box center [762, 65] width 91 height 10
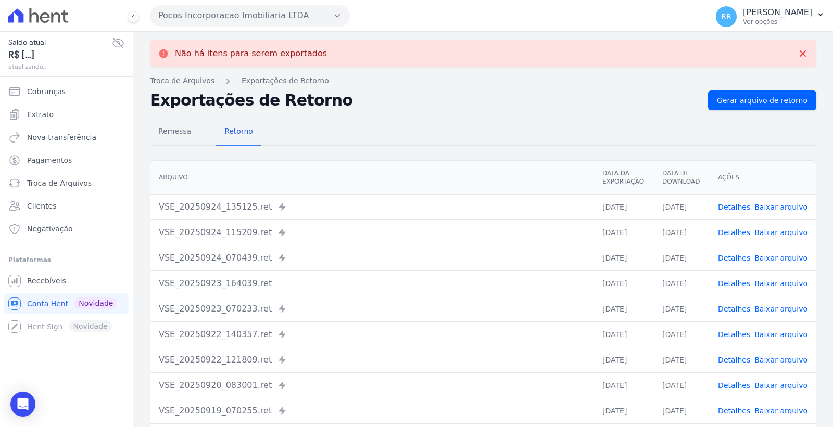
click at [219, 11] on button "Pocos Incorporacao Imobiliaria LTDA" at bounding box center [250, 15] width 200 height 21
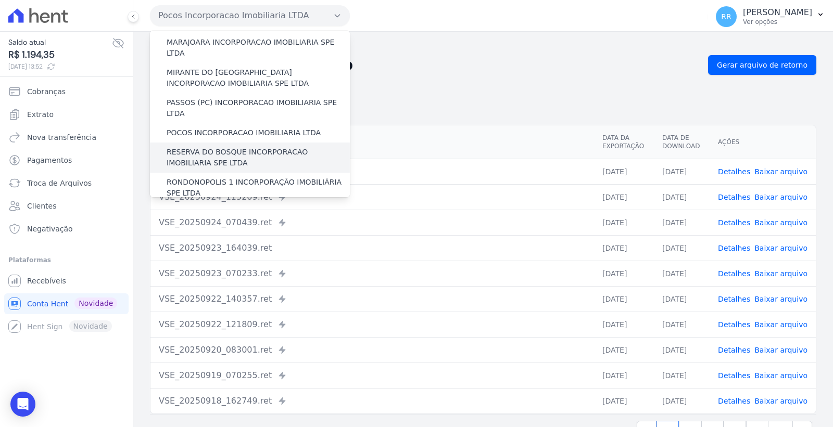
click at [238, 147] on label "RESERVA DO BOSQUE INCORPORACAO IMOBILIARIA SPE LTDA" at bounding box center [258, 158] width 183 height 22
click at [0, 0] on input "RESERVA DO BOSQUE INCORPORACAO IMOBILIARIA SPE LTDA" at bounding box center [0, 0] width 0 height 0
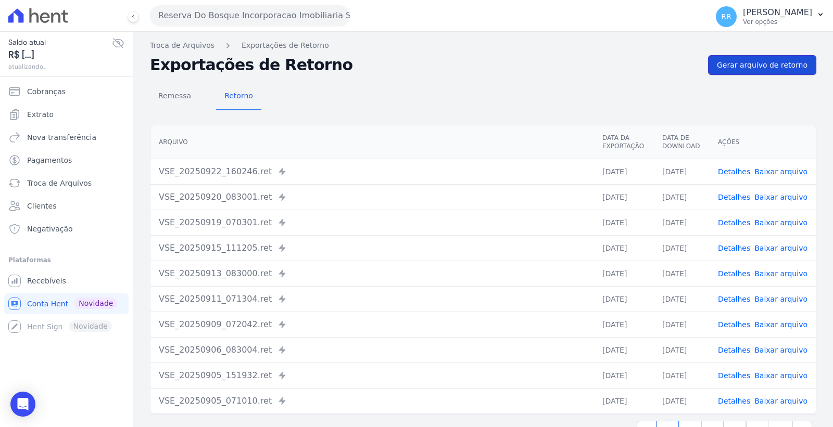
click at [757, 64] on span "Gerar arquivo de retorno" at bounding box center [762, 65] width 91 height 10
click at [779, 171] on link "Baixar arquivo" at bounding box center [780, 172] width 53 height 8
click at [233, 17] on button "Reserva Do Bosque Incorporacao Imobiliaria SPE LTDA" at bounding box center [250, 15] width 200 height 21
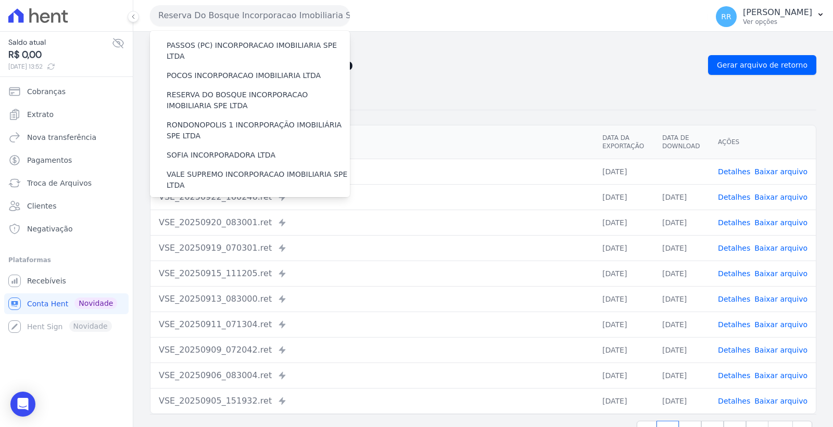
scroll to position [405, 0]
click at [235, 119] on label "RONDONOPOLIS 1 INCORPORAÇÃO IMOBILIÁRIA SPE LTDA" at bounding box center [258, 130] width 183 height 22
click at [0, 0] on input "RONDONOPOLIS 1 INCORPORAÇÃO IMOBILIÁRIA SPE LTDA" at bounding box center [0, 0] width 0 height 0
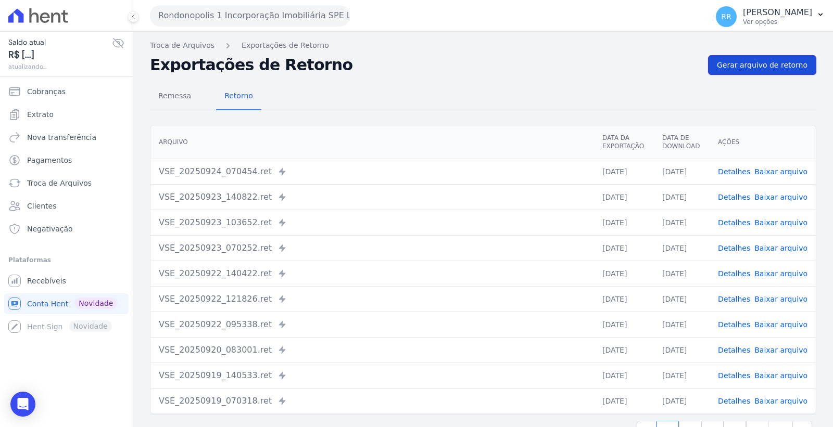
drag, startPoint x: 745, startPoint y: 69, endPoint x: 722, endPoint y: 73, distance: 23.2
click at [745, 69] on span "Gerar arquivo de retorno" at bounding box center [762, 65] width 91 height 10
click at [786, 168] on link "Baixar arquivo" at bounding box center [780, 172] width 53 height 8
click at [230, 6] on button "Rondonopolis 1 Incorporação Imobiliária SPE LTDA" at bounding box center [250, 15] width 200 height 21
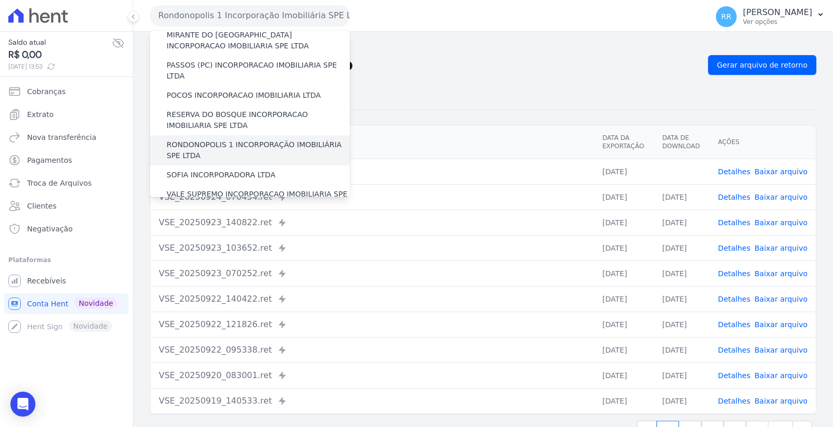
scroll to position [405, 0]
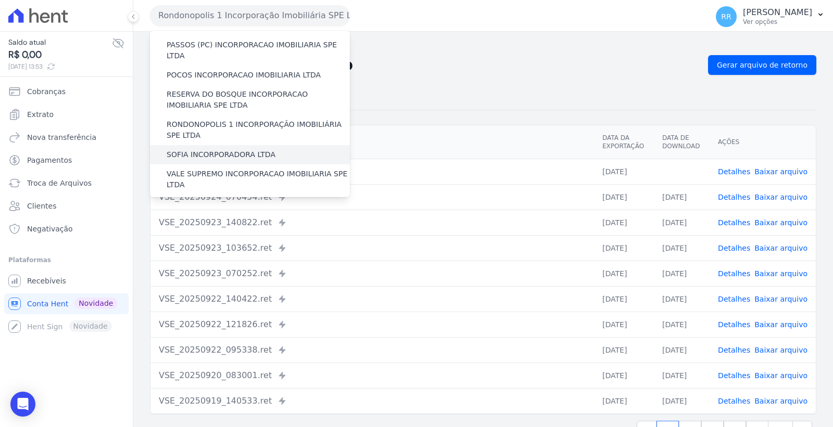
click at [237, 149] on label "SOFIA INCORPORADORA LTDA" at bounding box center [221, 154] width 109 height 11
click at [0, 0] on input "SOFIA INCORPORADORA LTDA" at bounding box center [0, 0] width 0 height 0
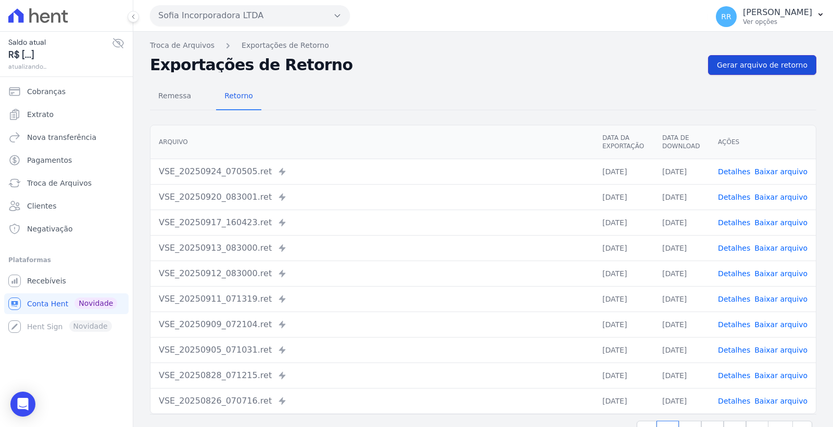
click at [733, 66] on span "Gerar arquivo de retorno" at bounding box center [762, 65] width 91 height 10
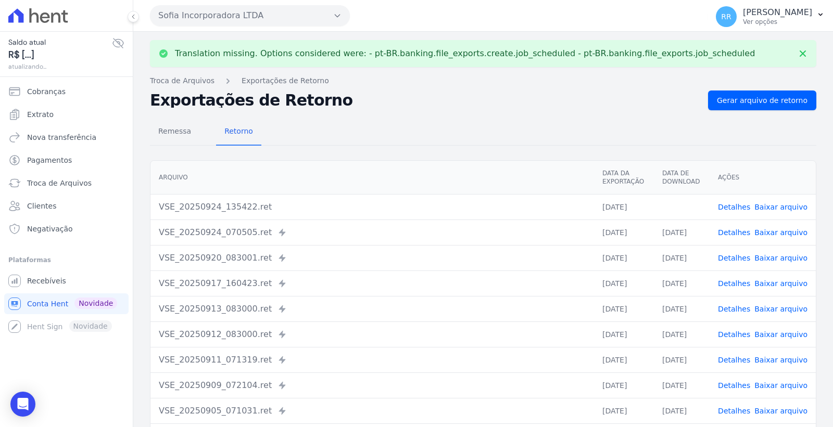
click at [776, 206] on link "Baixar arquivo" at bounding box center [780, 207] width 53 height 8
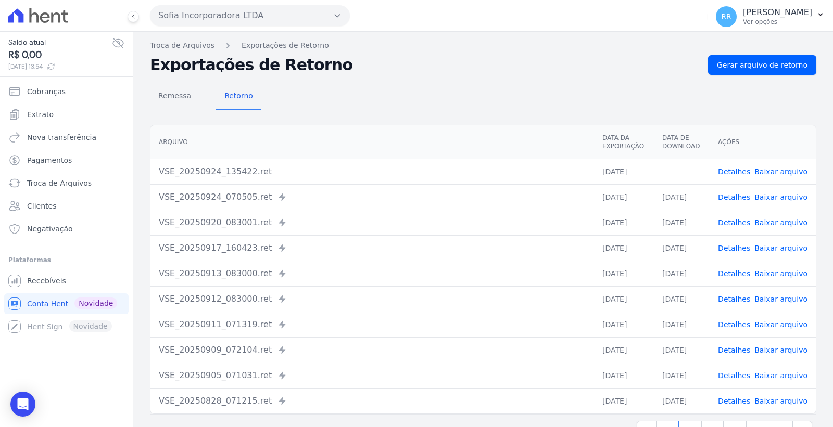
click at [212, 18] on button "Sofia Incorporadora LTDA" at bounding box center [250, 15] width 200 height 21
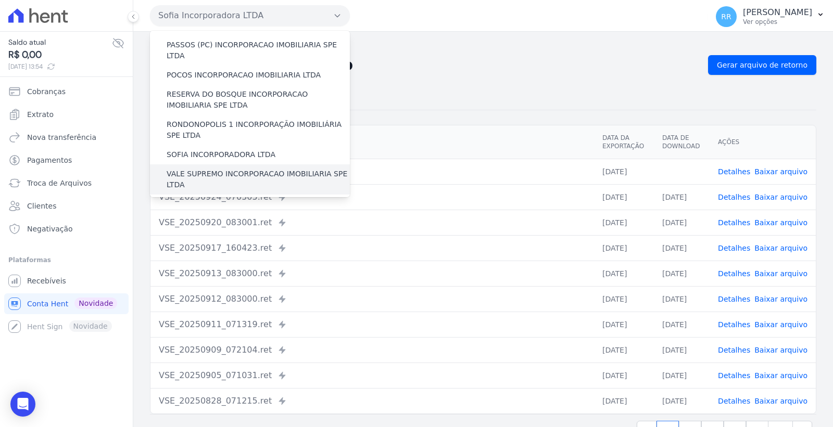
click at [253, 169] on label "VALE SUPREMO INCORPORACAO IMOBILIARIA SPE LTDA" at bounding box center [258, 180] width 183 height 22
click at [0, 0] on input "VALE SUPREMO INCORPORACAO IMOBILIARIA SPE LTDA" at bounding box center [0, 0] width 0 height 0
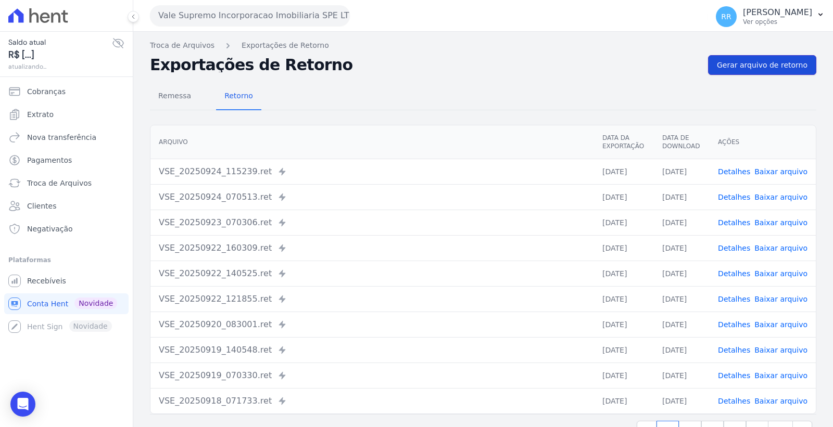
click at [731, 62] on span "Gerar arquivo de retorno" at bounding box center [762, 65] width 91 height 10
click at [772, 172] on link "Baixar arquivo" at bounding box center [780, 172] width 53 height 8
click at [284, 16] on button "Vale Supremo Incorporacao Imobiliaria SPE LTDA" at bounding box center [250, 15] width 200 height 21
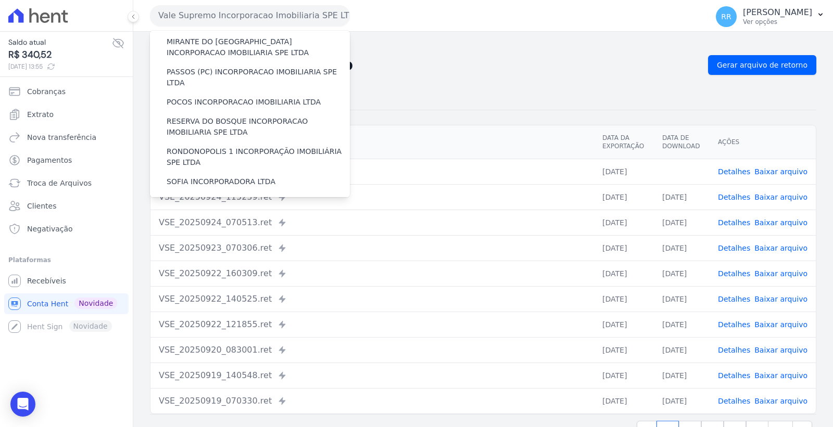
scroll to position [465, 0]
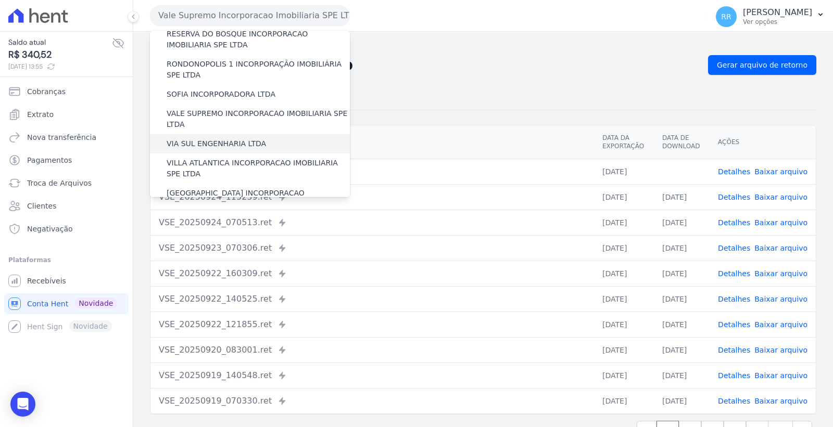
click at [258, 134] on div "VIA SUL ENGENHARIA LTDA" at bounding box center [250, 143] width 200 height 19
click at [249, 139] on label "VIA SUL ENGENHARIA LTDA" at bounding box center [216, 144] width 99 height 11
click at [0, 0] on input "VIA SUL ENGENHARIA LTDA" at bounding box center [0, 0] width 0 height 0
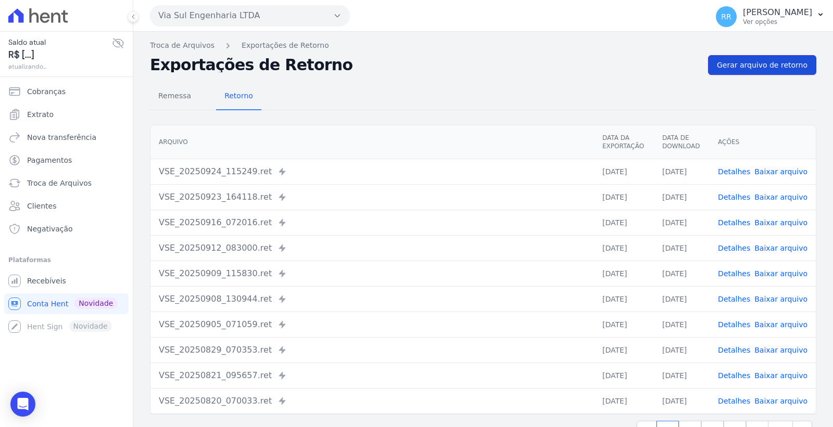
click at [756, 61] on span "Gerar arquivo de retorno" at bounding box center [762, 65] width 91 height 10
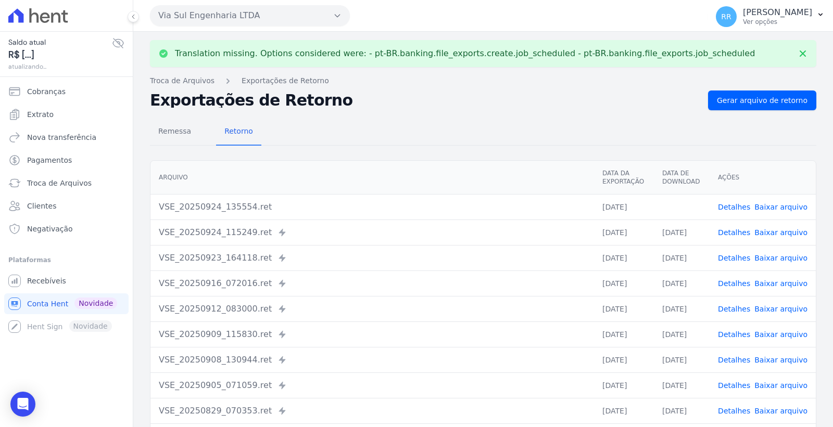
click at [767, 203] on link "Baixar arquivo" at bounding box center [780, 207] width 53 height 8
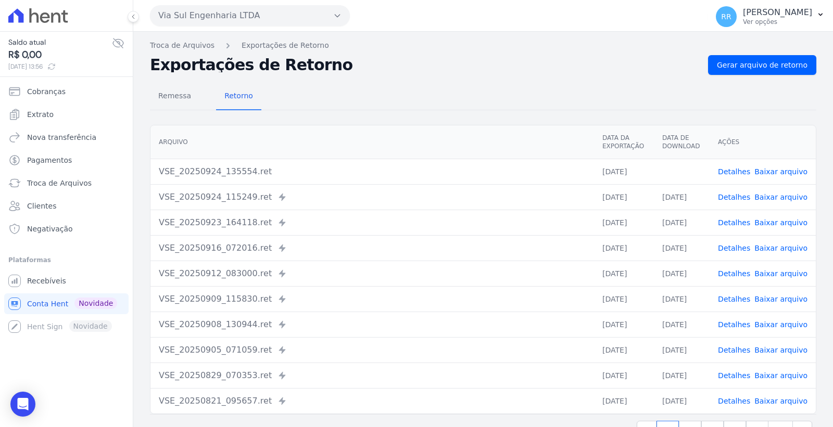
click at [255, 13] on button "Via Sul Engenharia LTDA" at bounding box center [250, 15] width 200 height 21
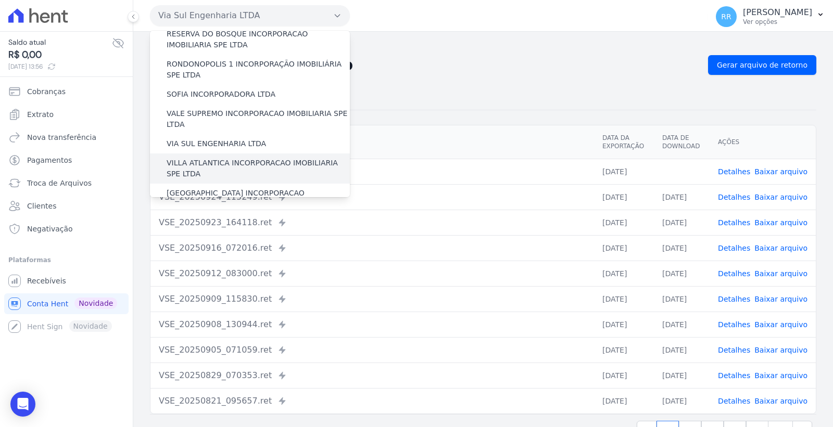
click at [266, 158] on label "VILLA ATLANTICA INCORPORACAO IMOBILIARIA SPE LTDA" at bounding box center [258, 169] width 183 height 22
click at [0, 0] on input "VILLA ATLANTICA INCORPORACAO IMOBILIARIA SPE LTDA" at bounding box center [0, 0] width 0 height 0
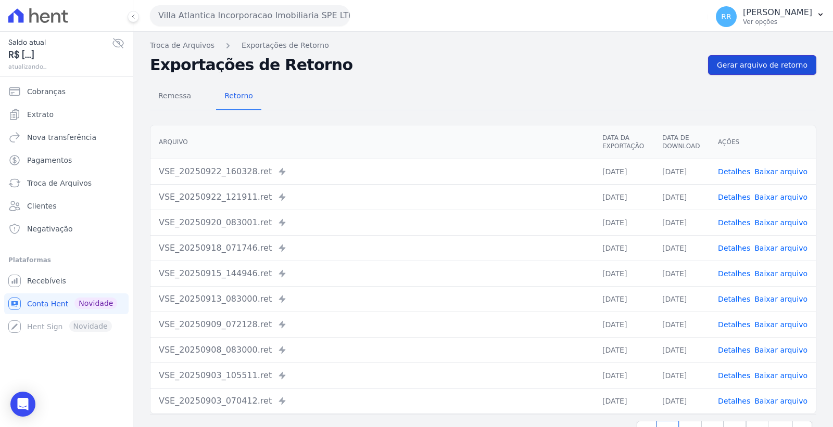
click at [728, 59] on link "Gerar arquivo de retorno" at bounding box center [762, 65] width 108 height 20
drag, startPoint x: 777, startPoint y: 173, endPoint x: 678, endPoint y: 184, distance: 100.0
click at [777, 173] on link "Baixar arquivo" at bounding box center [780, 172] width 53 height 8
click at [262, 16] on button "Villa Atlantica Incorporacao Imobiliaria SPE LTDA" at bounding box center [250, 15] width 200 height 21
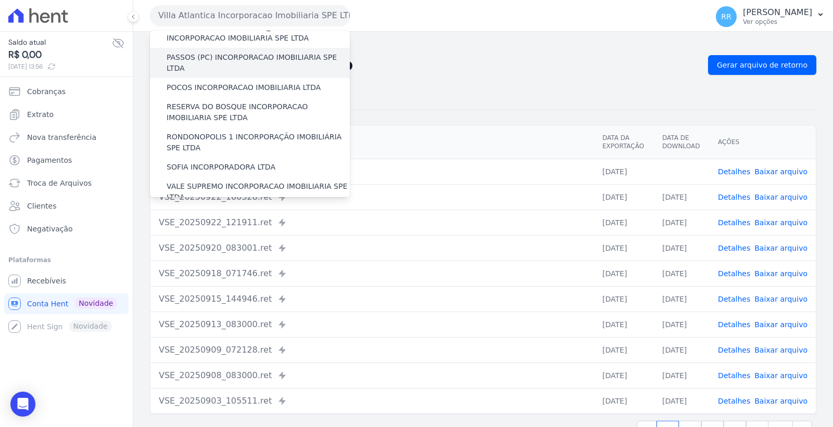
scroll to position [465, 0]
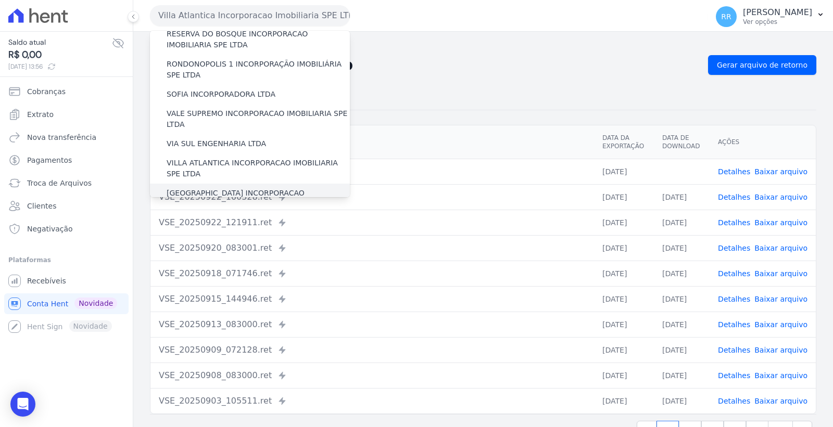
click at [267, 188] on label "[GEOGRAPHIC_DATA] INCORPORACAO IMOBILIARIA SPE LTDA" at bounding box center [258, 199] width 183 height 22
click at [0, 0] on input "[GEOGRAPHIC_DATA] INCORPORACAO IMOBILIARIA SPE LTDA" at bounding box center [0, 0] width 0 height 0
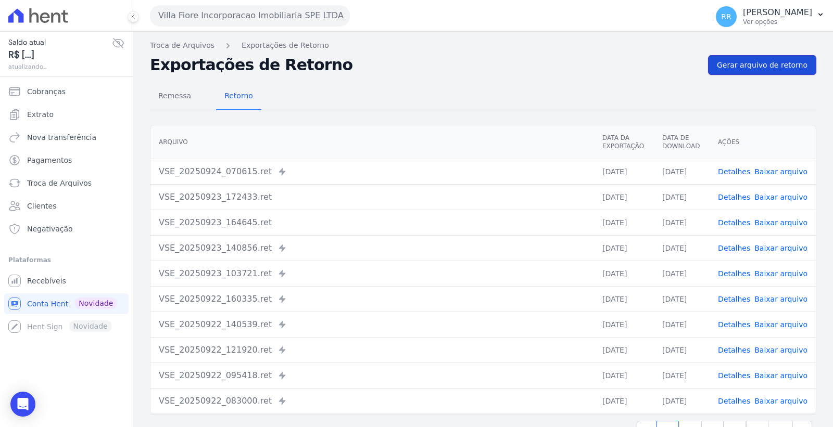
click at [728, 64] on span "Gerar arquivo de retorno" at bounding box center [762, 65] width 91 height 10
click at [762, 60] on span "Gerar arquivo de retorno" at bounding box center [762, 65] width 91 height 10
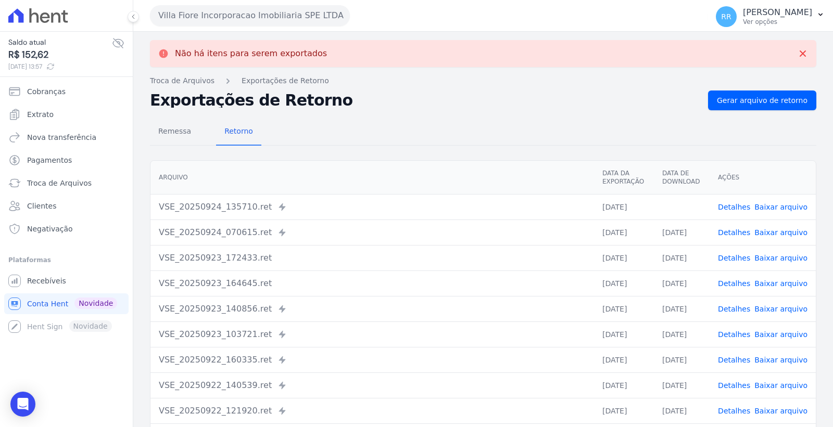
click at [776, 206] on link "Baixar arquivo" at bounding box center [780, 207] width 53 height 8
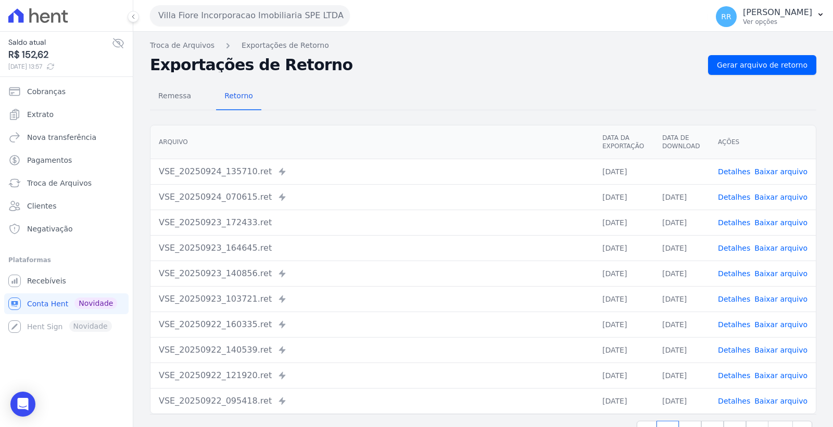
click at [735, 196] on link "Detalhes" at bounding box center [734, 197] width 32 height 8
click at [748, 68] on span "Gerar arquivo de retorno" at bounding box center [762, 65] width 91 height 10
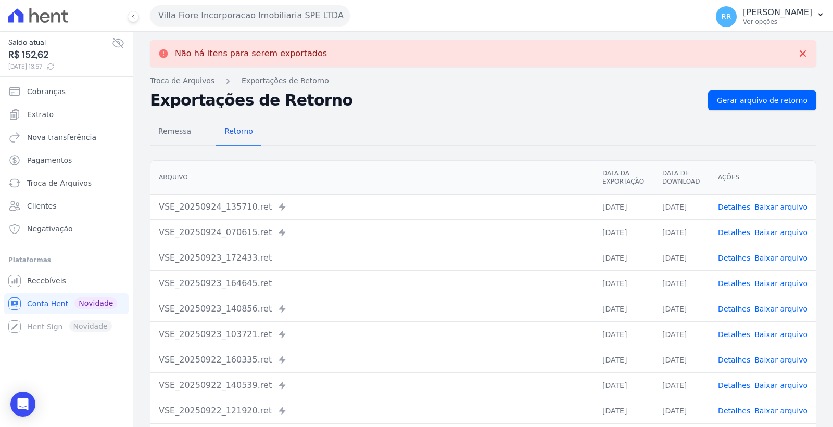
click at [247, 16] on button "Villa Fiore Incorporacao Imobiliaria SPE LTDA" at bounding box center [250, 15] width 200 height 21
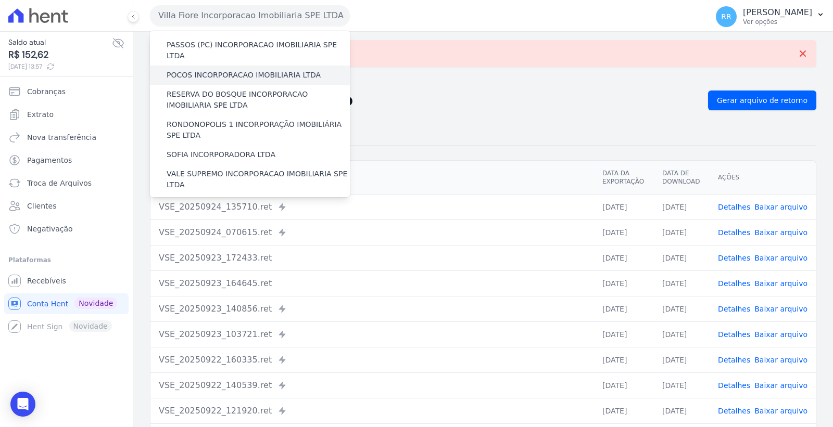
scroll to position [465, 0]
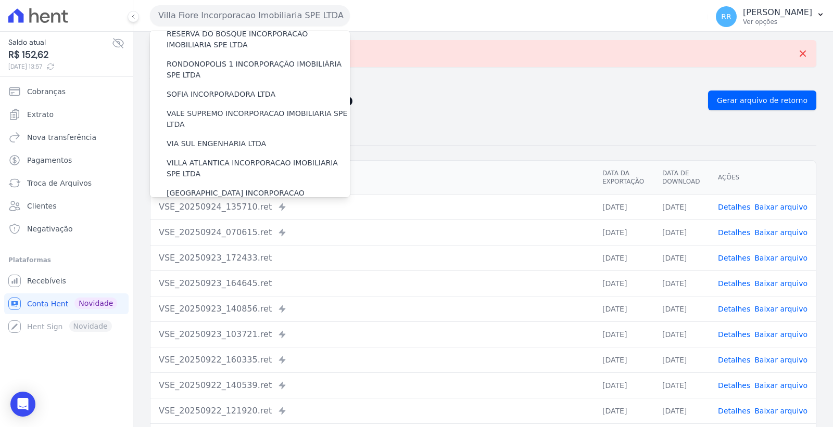
click at [268, 218] on label "VILLA TROPICAL INCORPORAÇÃO IMOBILIÁRIA SPE LTDA" at bounding box center [258, 229] width 183 height 22
click at [0, 0] on input "VILLA TROPICAL INCORPORAÇÃO IMOBILIÁRIA SPE LTDA" at bounding box center [0, 0] width 0 height 0
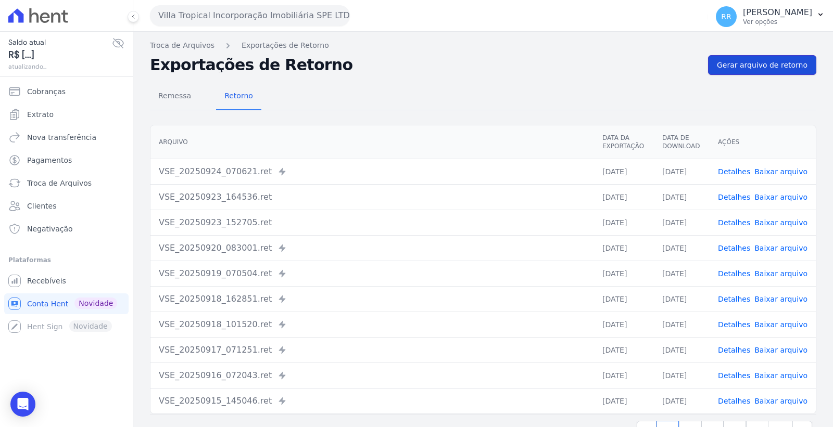
click at [763, 61] on span "Gerar arquivo de retorno" at bounding box center [762, 65] width 91 height 10
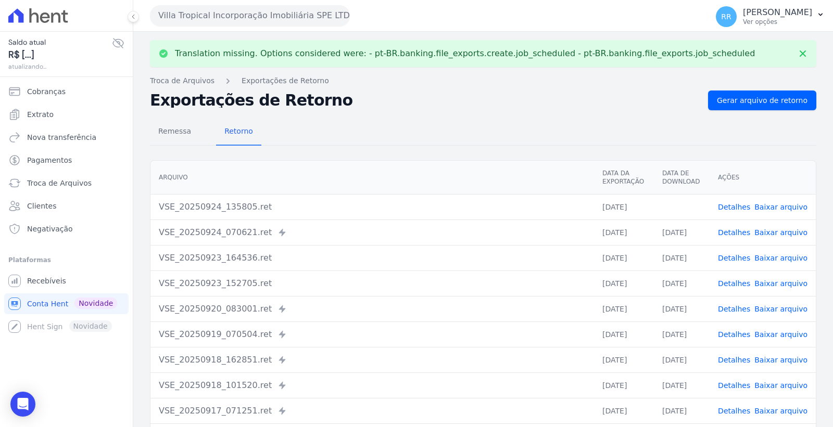
click at [767, 206] on link "Baixar arquivo" at bounding box center [780, 207] width 53 height 8
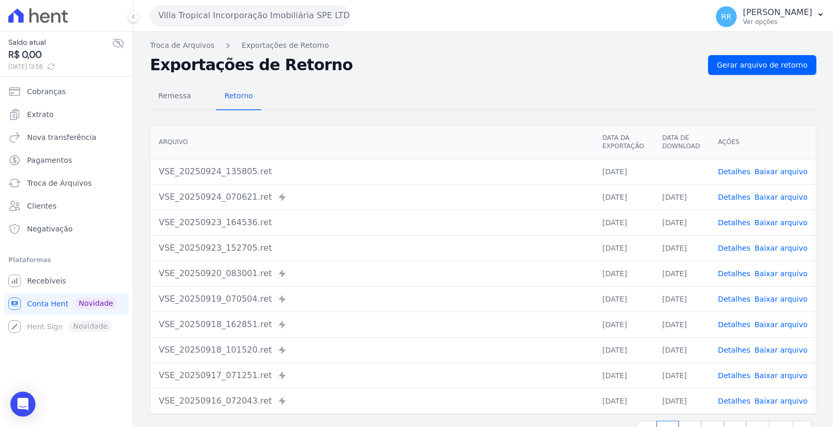
click at [194, 21] on button "Villa Tropical Incorporação Imobiliária SPE LTDA" at bounding box center [250, 15] width 200 height 21
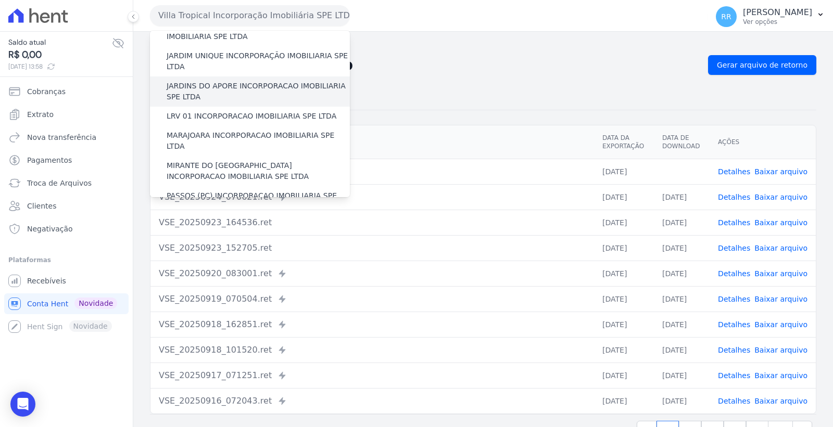
scroll to position [233, 0]
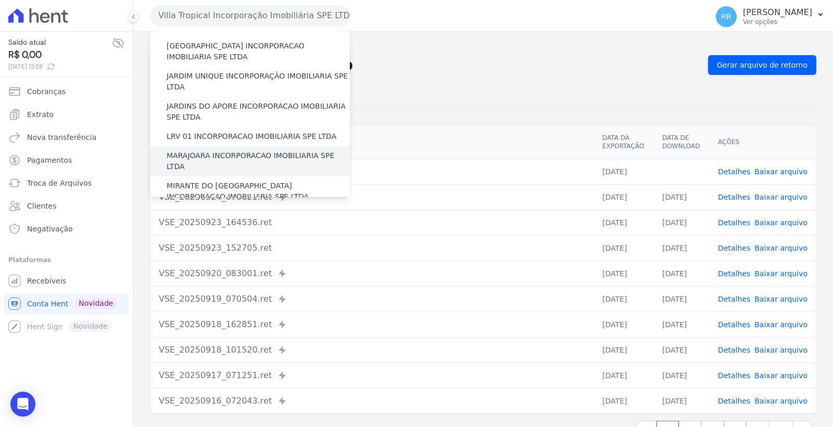
click at [240, 150] on label "MARAJOARA INCORPORACAO IMOBILIARIA SPE LTDA" at bounding box center [258, 161] width 183 height 22
click at [0, 0] on input "MARAJOARA INCORPORACAO IMOBILIARIA SPE LTDA" at bounding box center [0, 0] width 0 height 0
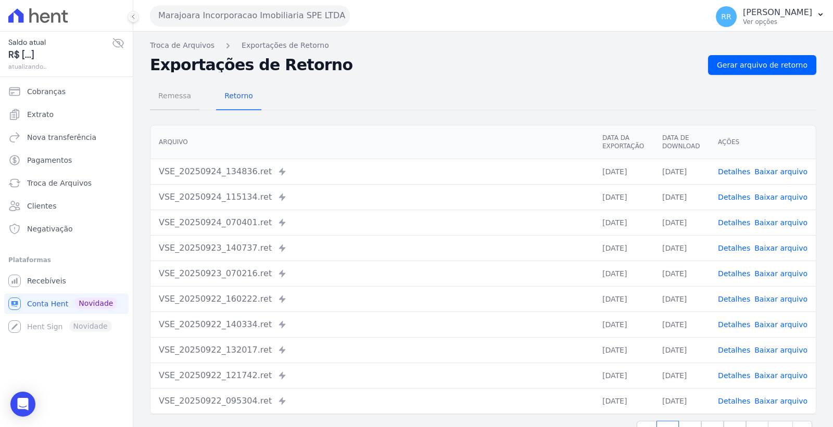
click at [177, 99] on span "Remessa" at bounding box center [174, 95] width 45 height 21
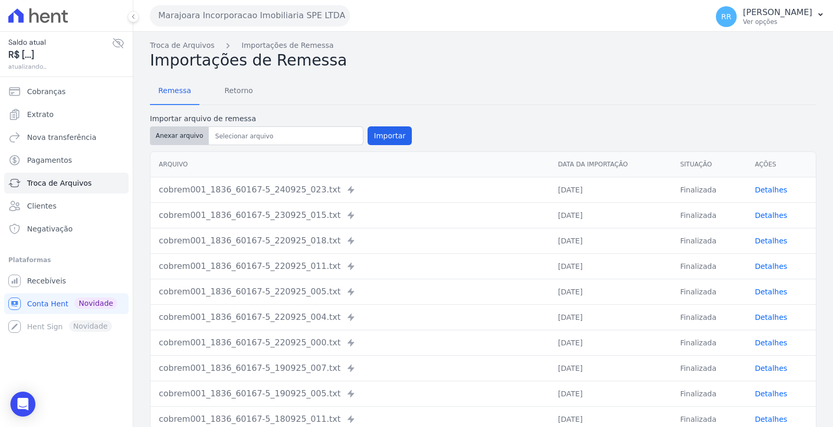
click at [180, 131] on button "Anexar arquivo" at bounding box center [179, 136] width 59 height 19
type input "cobrem001_1836_60167-5_240925_004.TXT"
click at [396, 137] on button "Importar" at bounding box center [390, 136] width 44 height 19
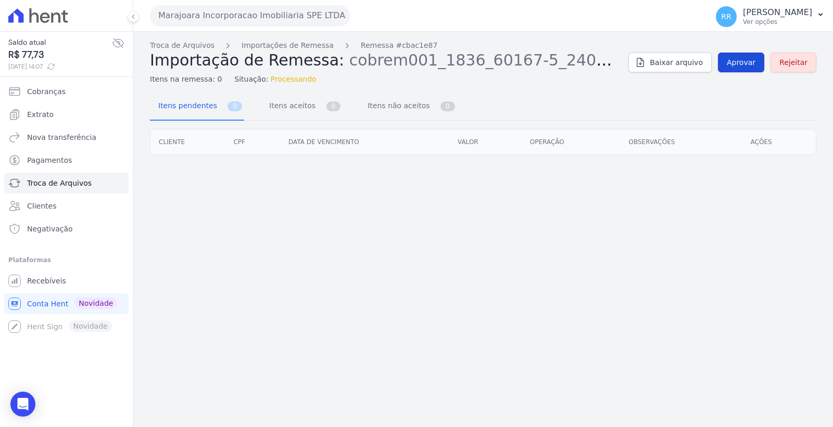
click at [735, 66] on span "Aprovar" at bounding box center [741, 62] width 29 height 10
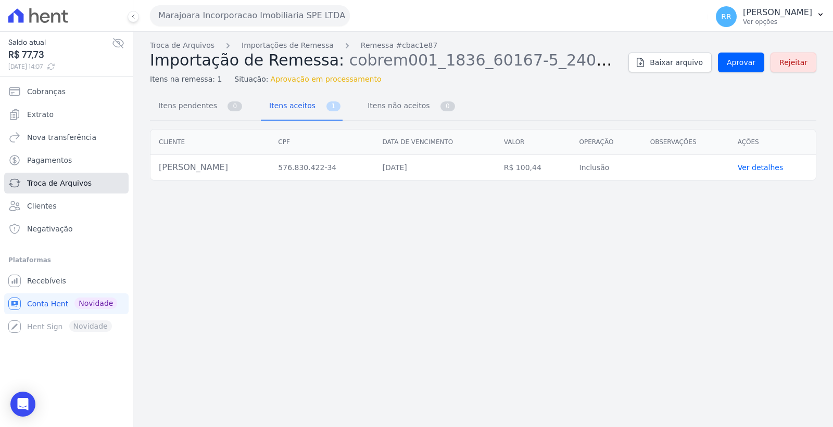
click at [87, 181] on link "Troca de Arquivos" at bounding box center [66, 183] width 124 height 21
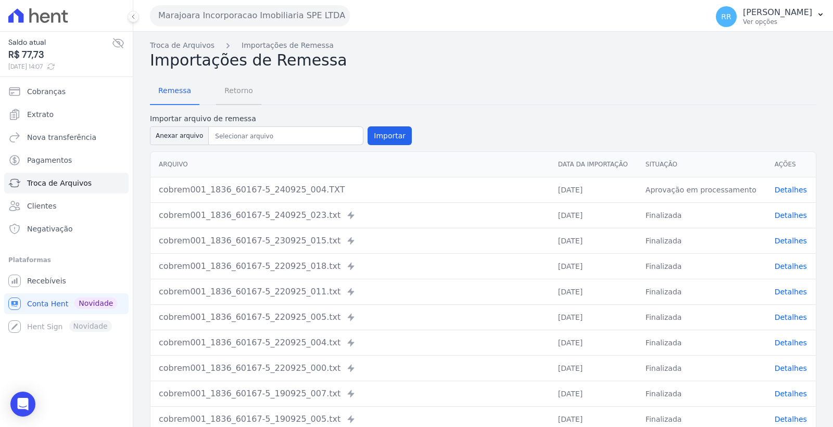
click at [238, 92] on span "Retorno" at bounding box center [238, 90] width 41 height 21
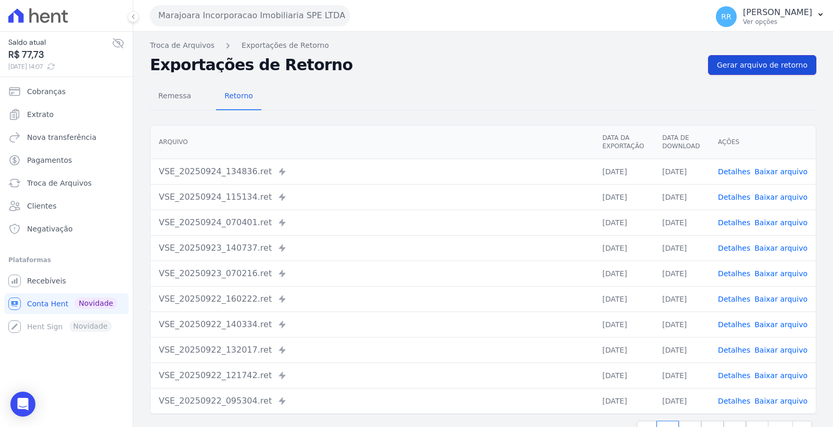
click at [774, 61] on span "Gerar arquivo de retorno" at bounding box center [762, 65] width 91 height 10
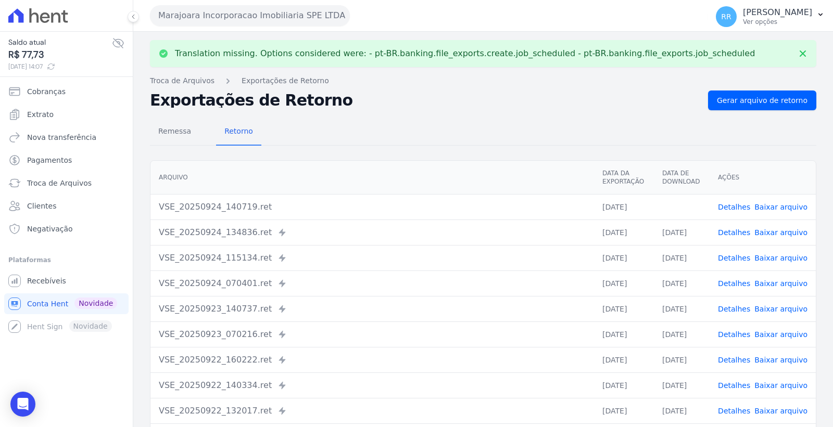
click at [776, 204] on link "Baixar arquivo" at bounding box center [780, 207] width 53 height 8
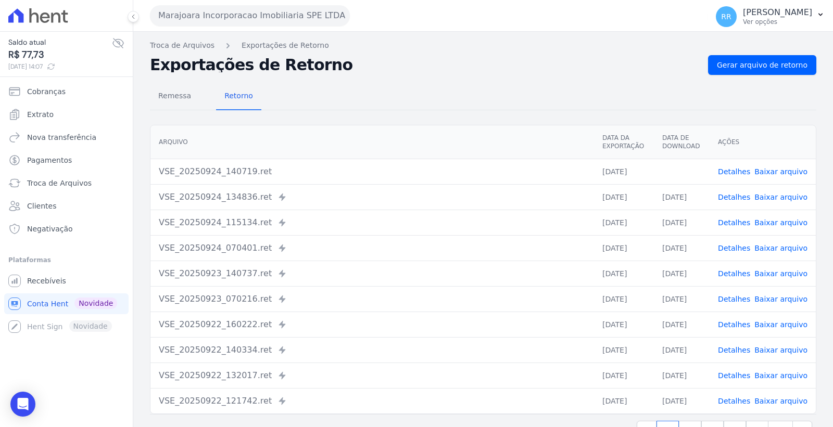
click at [253, 15] on button "Marajoara Incorporacao Imobiliaria SPE LTDA" at bounding box center [250, 15] width 200 height 21
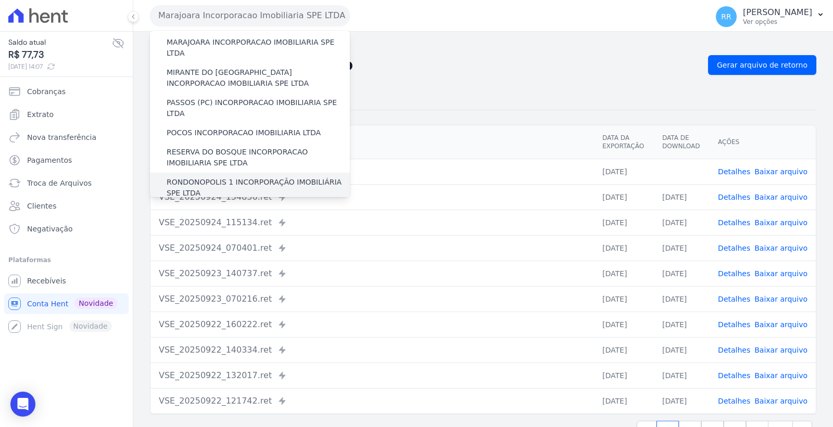
scroll to position [465, 0]
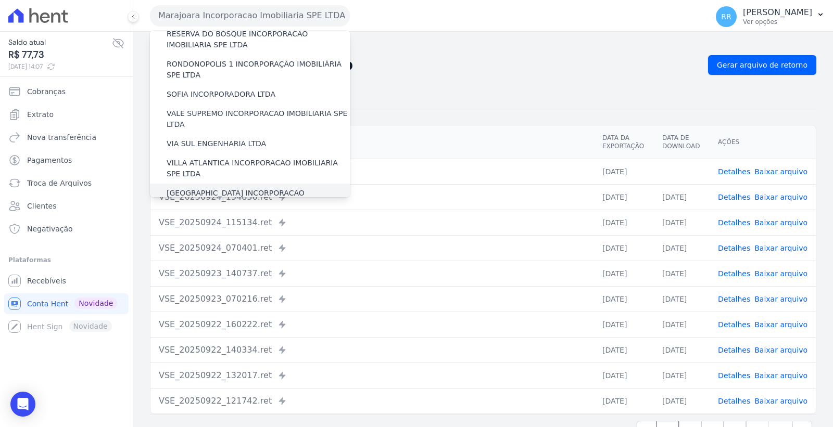
click at [251, 188] on label "[GEOGRAPHIC_DATA] INCORPORACAO IMOBILIARIA SPE LTDA" at bounding box center [258, 199] width 183 height 22
click at [0, 0] on input "[GEOGRAPHIC_DATA] INCORPORACAO IMOBILIARIA SPE LTDA" at bounding box center [0, 0] width 0 height 0
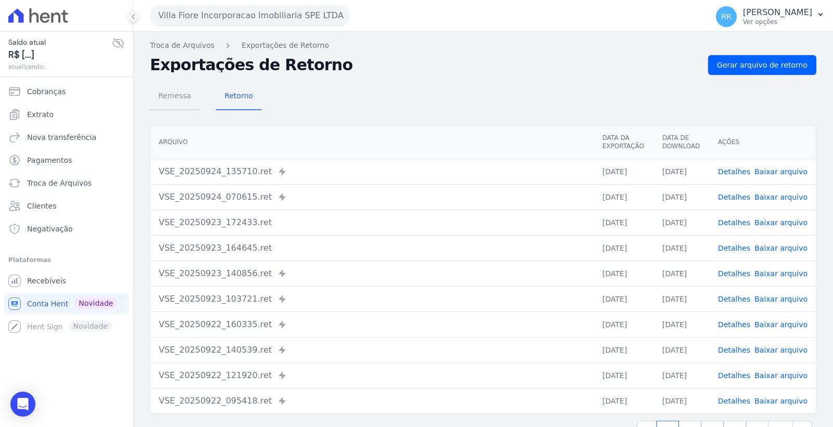
click at [178, 96] on span "Remessa" at bounding box center [174, 95] width 45 height 21
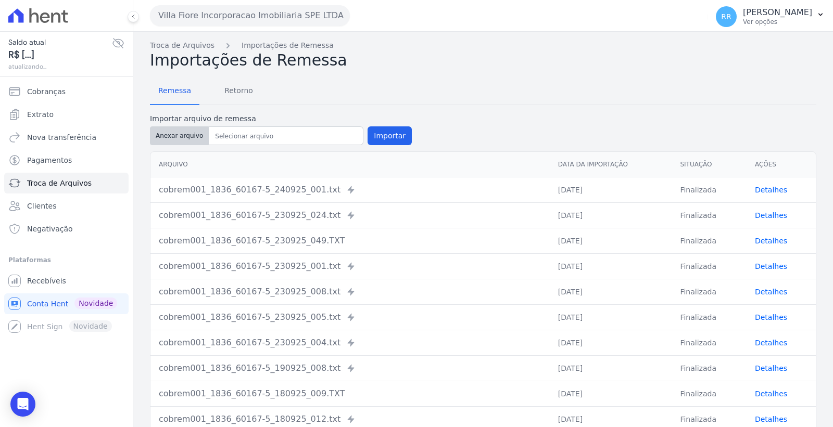
click at [184, 136] on button "Anexar arquivo" at bounding box center [179, 136] width 59 height 19
type input "cobrem001_1836_60167-5_240925_028.TXT"
click at [383, 128] on button "Importar" at bounding box center [390, 136] width 44 height 19
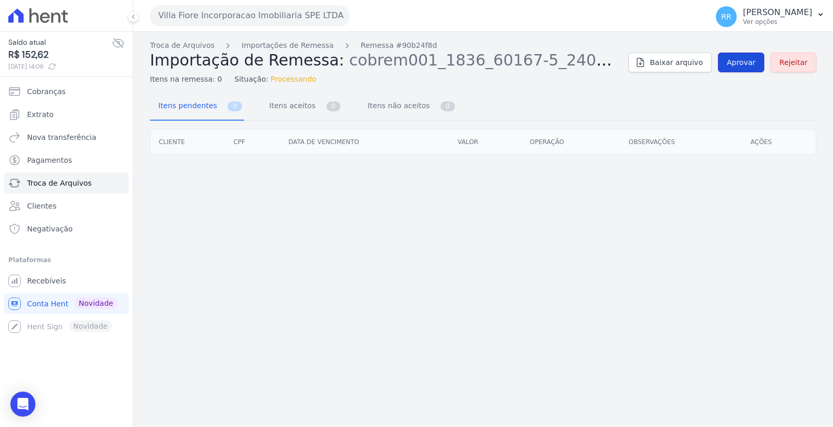
click at [732, 60] on span "Aprovar" at bounding box center [741, 62] width 29 height 10
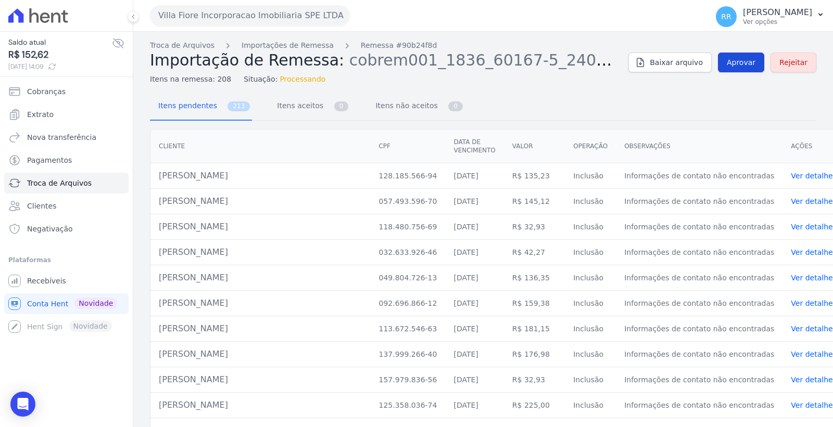
click at [735, 61] on span "Aprovar" at bounding box center [741, 62] width 29 height 10
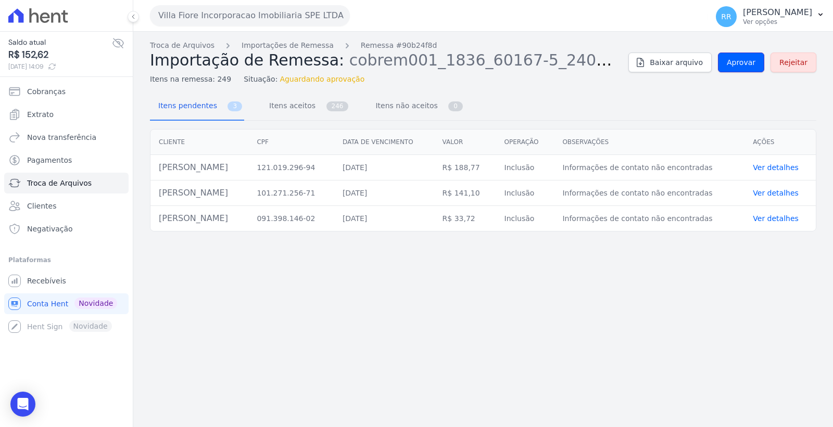
click at [735, 61] on span "Aprovar" at bounding box center [741, 62] width 29 height 10
click at [73, 177] on link "Troca de Arquivos" at bounding box center [66, 183] width 124 height 21
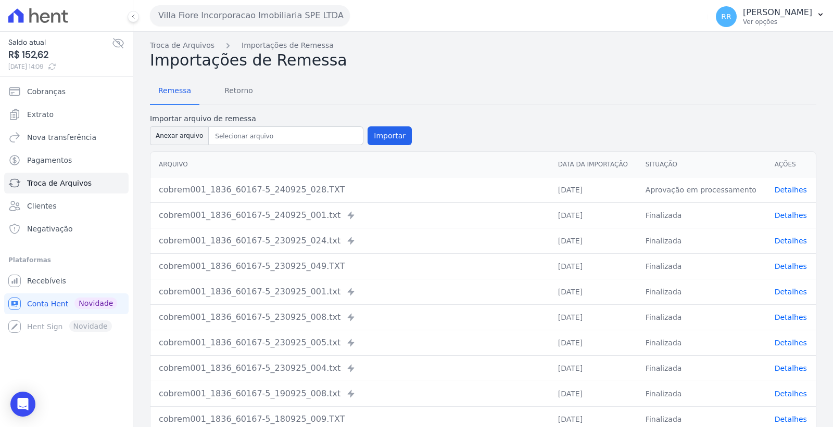
click at [210, 7] on button "Villa Fiore Incorporacao Imobiliaria SPE LTDA" at bounding box center [250, 15] width 200 height 21
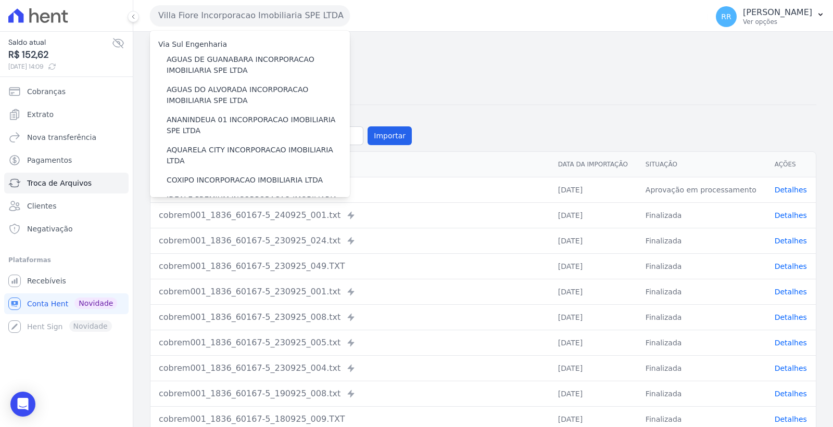
click at [441, 61] on h2 "Importações de Remessa" at bounding box center [483, 60] width 666 height 19
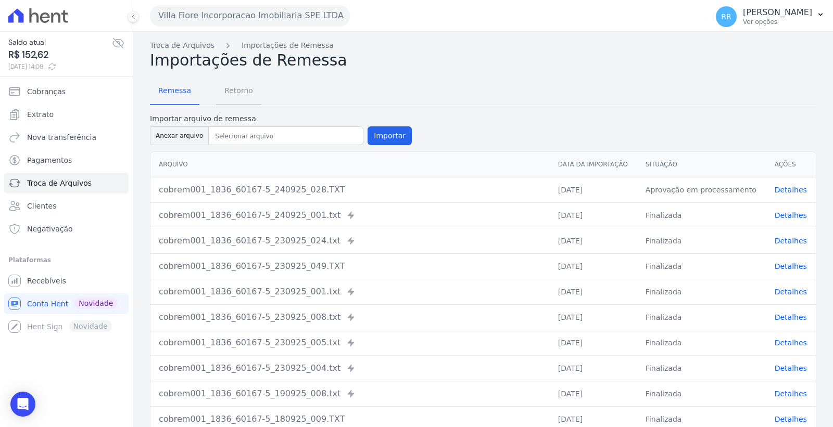
click at [241, 90] on span "Retorno" at bounding box center [238, 90] width 41 height 21
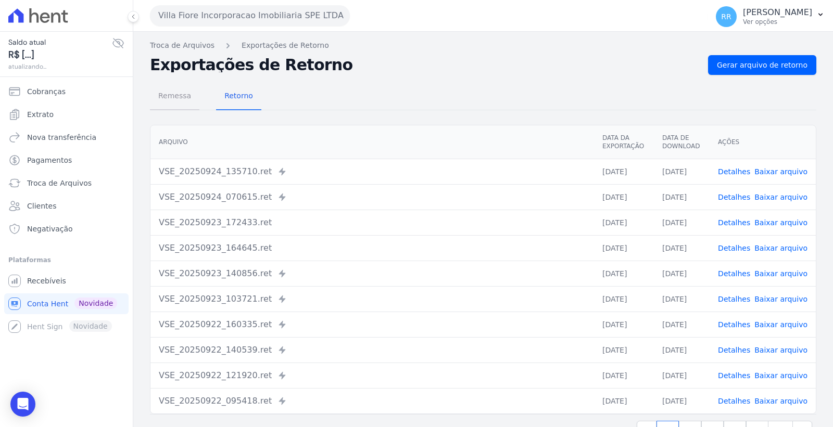
click at [175, 97] on span "Remessa" at bounding box center [174, 95] width 45 height 21
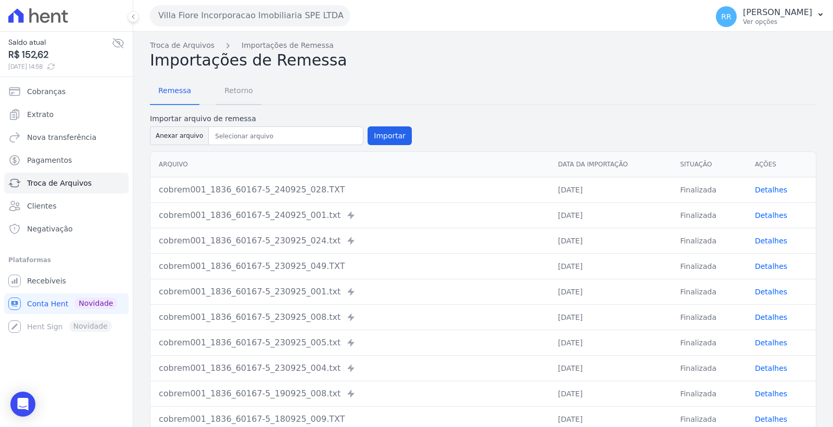
click at [243, 91] on span "Retorno" at bounding box center [238, 90] width 41 height 21
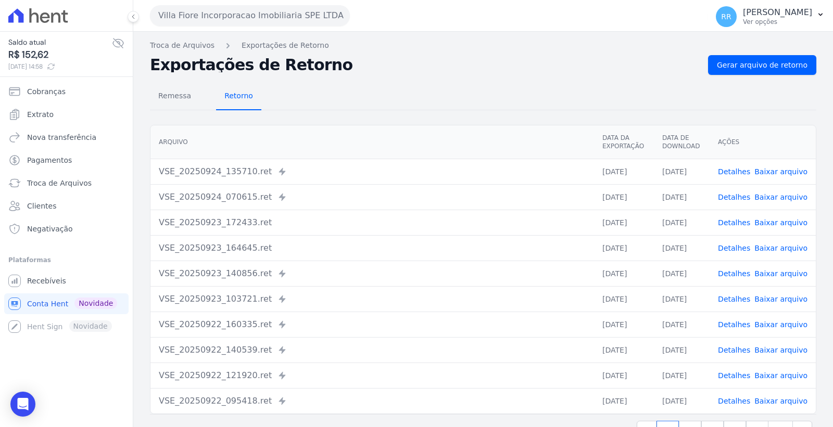
click at [219, 98] on span "Retorno" at bounding box center [238, 95] width 41 height 21
click at [748, 62] on span "Gerar arquivo de retorno" at bounding box center [762, 65] width 91 height 10
click at [740, 57] on link "Gerar arquivo de retorno" at bounding box center [762, 65] width 108 height 20
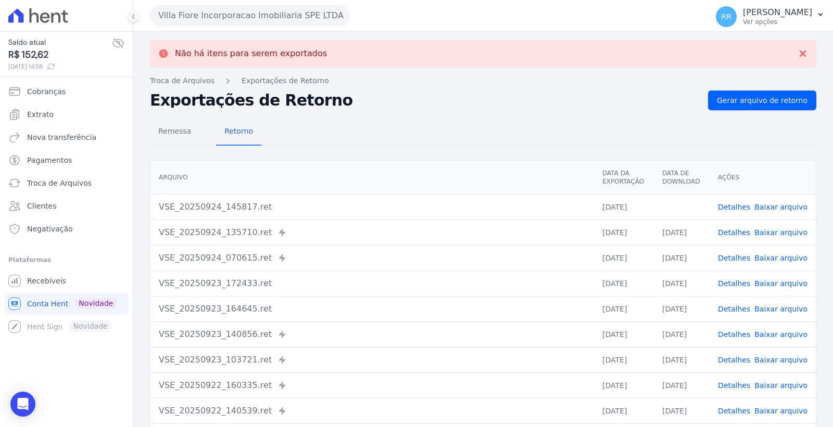
click at [778, 206] on link "Baixar arquivo" at bounding box center [780, 207] width 53 height 8
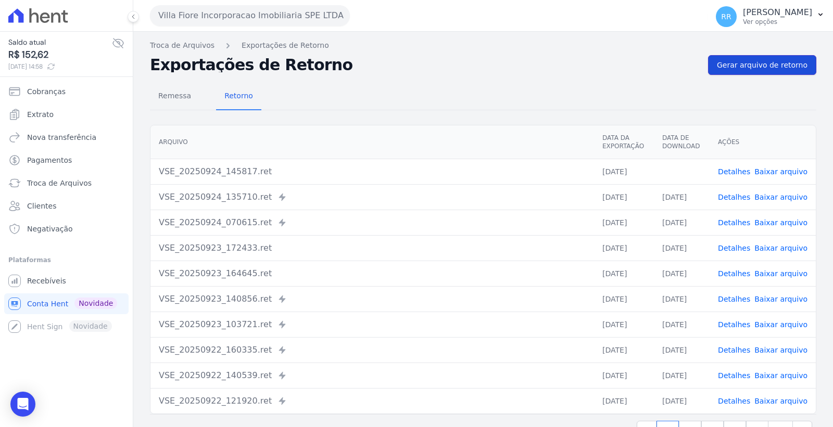
click at [767, 60] on span "Gerar arquivo de retorno" at bounding box center [762, 65] width 91 height 10
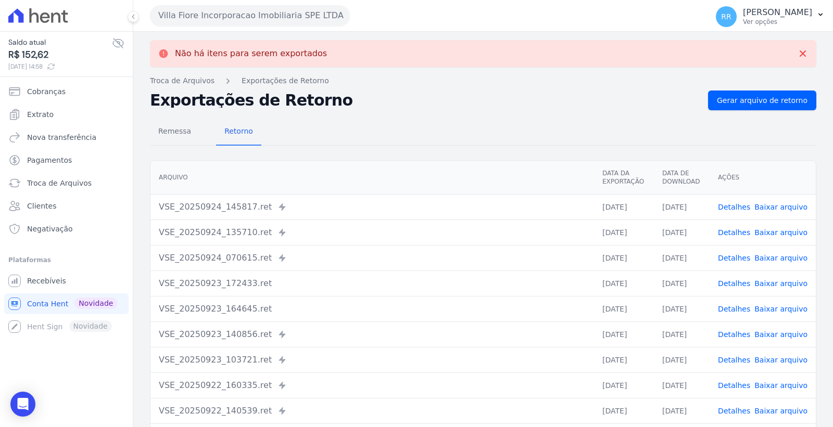
click at [729, 232] on link "Detalhes" at bounding box center [734, 233] width 32 height 8
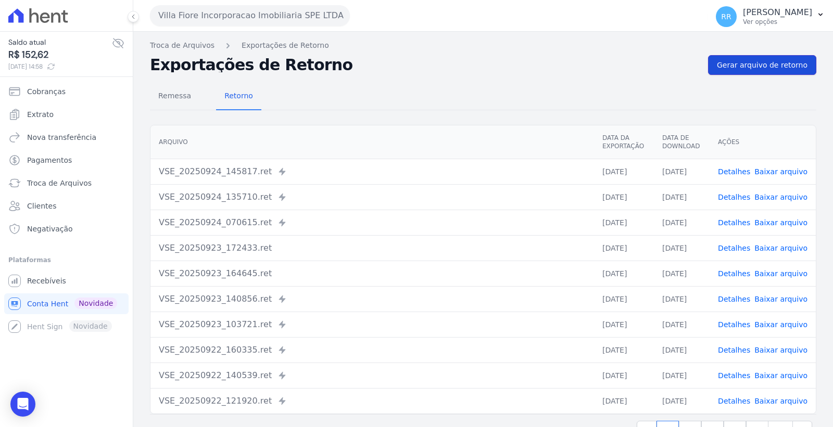
click at [727, 61] on span "Gerar arquivo de retorno" at bounding box center [762, 65] width 91 height 10
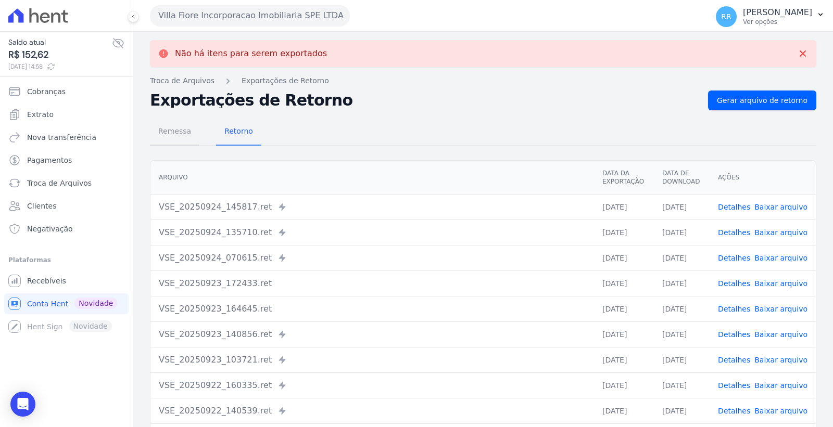
click at [170, 131] on span "Remessa" at bounding box center [174, 131] width 45 height 21
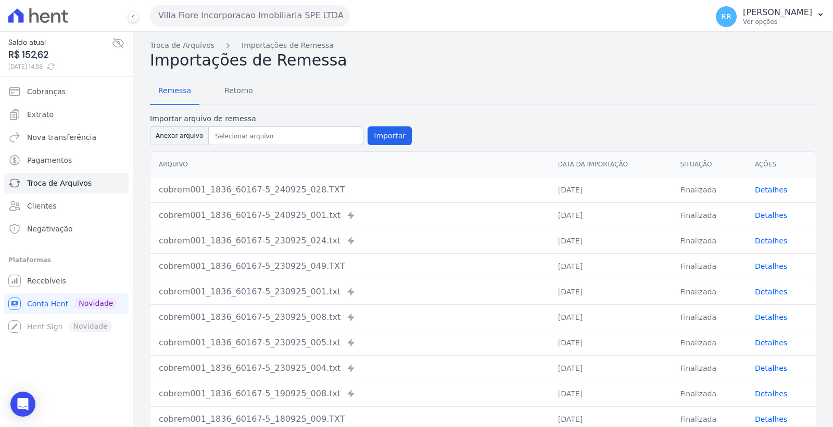
click at [771, 191] on link "Detalhes" at bounding box center [771, 190] width 32 height 8
